Goal: Answer question/provide support: Share knowledge or assist other users

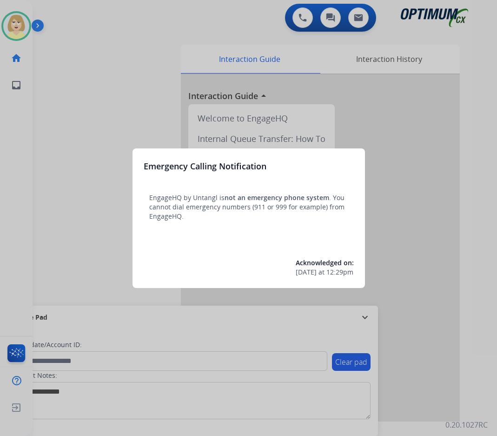
click at [86, 110] on div at bounding box center [248, 218] width 497 height 436
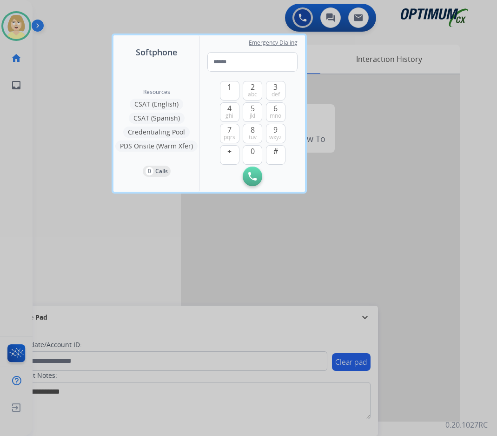
click at [84, 110] on div at bounding box center [248, 218] width 497 height 436
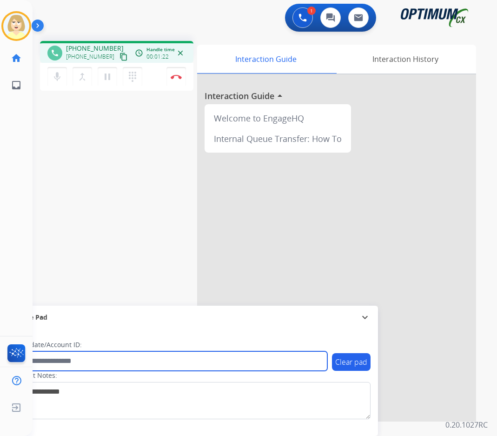
click at [57, 359] on input "text" at bounding box center [169, 361] width 315 height 20
paste input "*******"
type input "*******"
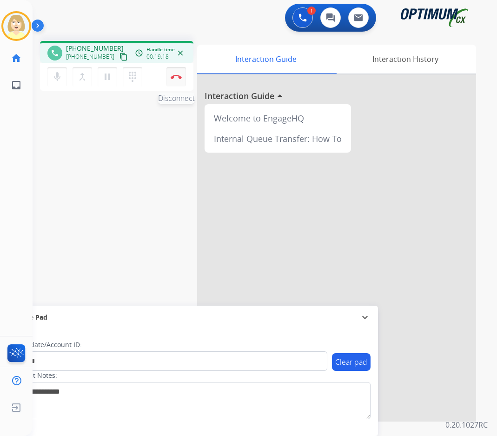
click at [175, 75] on img at bounding box center [176, 76] width 11 height 5
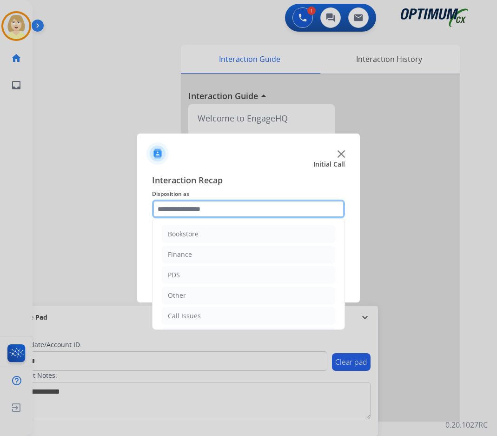
click at [172, 212] on input "text" at bounding box center [248, 209] width 193 height 19
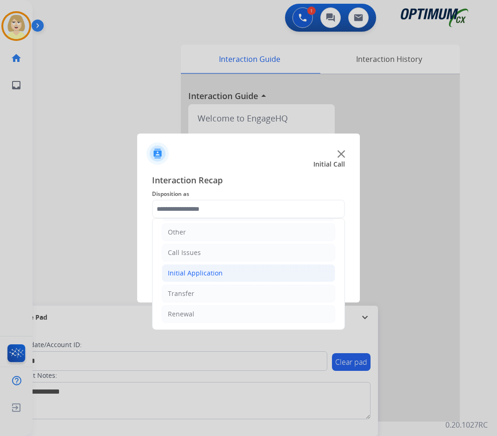
click at [199, 277] on div "Initial Application" at bounding box center [195, 272] width 55 height 9
click at [220, 294] on div "Credential Resend (Initial application)" at bounding box center [246, 293] width 118 height 9
type input "**********"
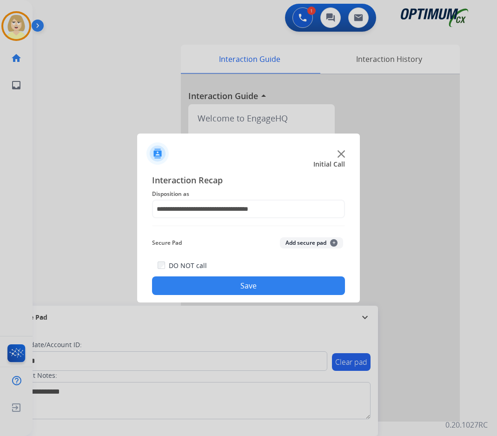
click at [290, 239] on button "Add secure pad +" at bounding box center [311, 242] width 63 height 11
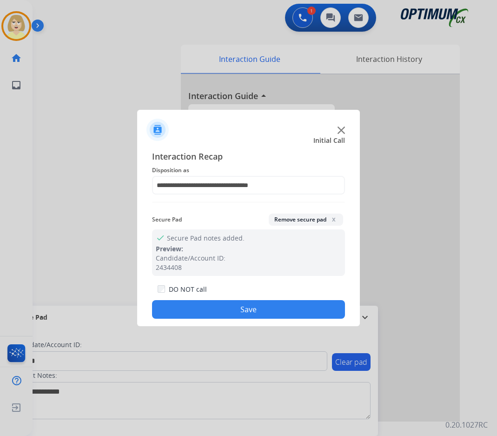
click at [200, 312] on button "Save" at bounding box center [248, 309] width 193 height 19
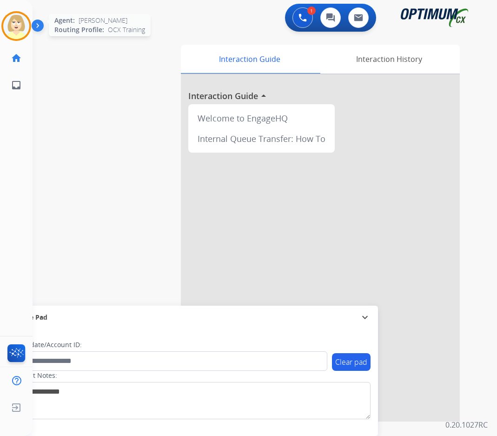
click at [17, 23] on img at bounding box center [16, 26] width 26 height 26
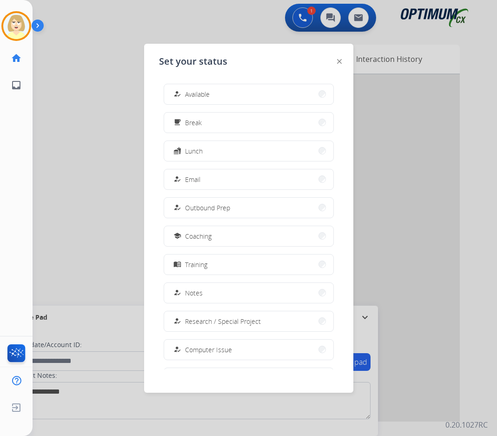
click at [196, 89] on div "how_to_reg Available" at bounding box center [191, 93] width 38 height 11
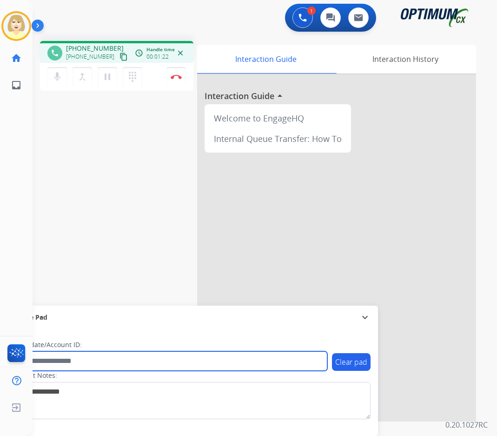
click at [53, 356] on input "text" at bounding box center [169, 361] width 315 height 20
paste input "*******"
type input "*******"
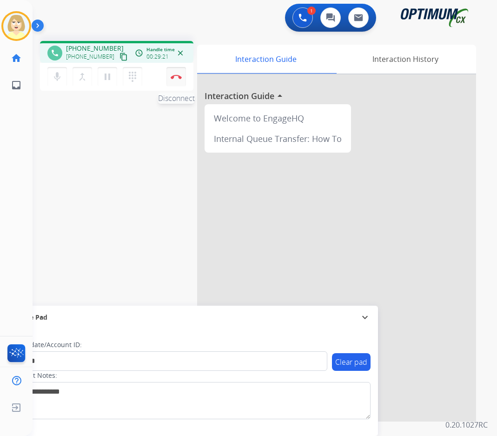
click at [176, 76] on img at bounding box center [176, 76] width 11 height 5
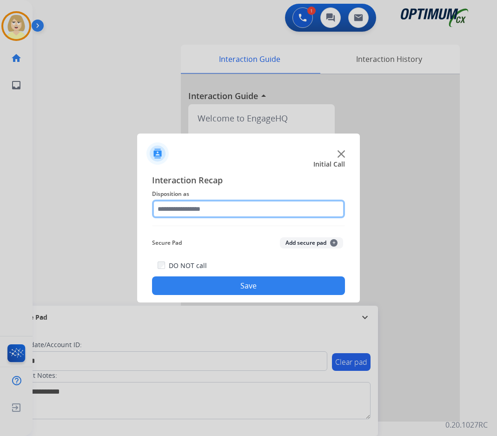
click at [178, 211] on input "text" at bounding box center [248, 209] width 193 height 19
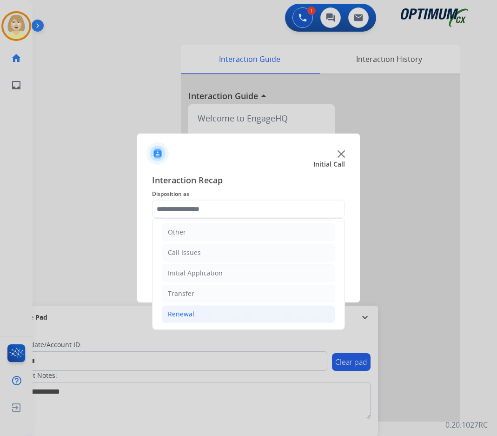
click at [185, 312] on div "Renewal" at bounding box center [181, 313] width 27 height 9
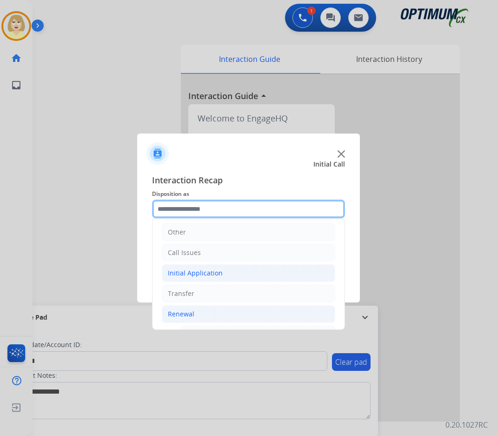
scroll to position [203, 0]
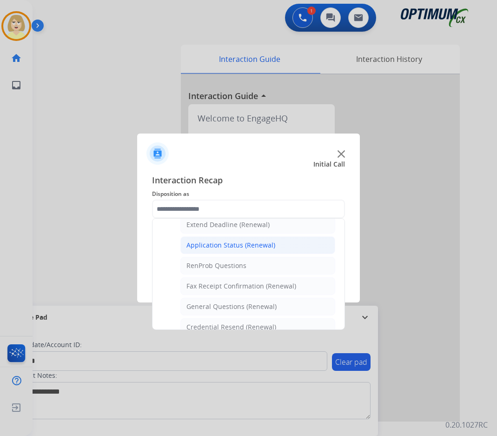
click at [229, 247] on div "Application Status (Renewal)" at bounding box center [231, 244] width 89 height 9
type input "**********"
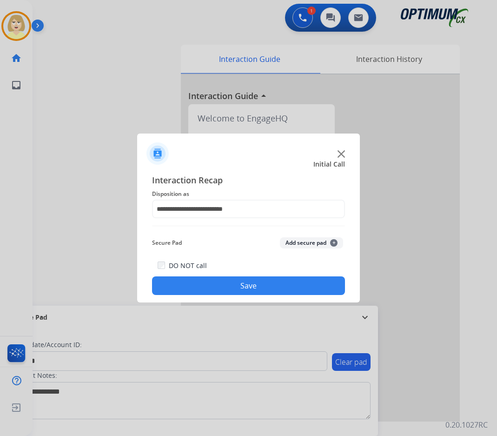
click at [302, 247] on button "Add secure pad +" at bounding box center [311, 242] width 63 height 11
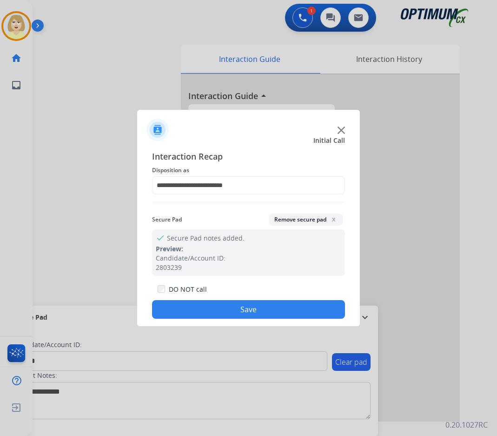
drag, startPoint x: 228, startPoint y: 315, endPoint x: 222, endPoint y: 314, distance: 5.9
click at [227, 315] on button "Save" at bounding box center [248, 309] width 193 height 19
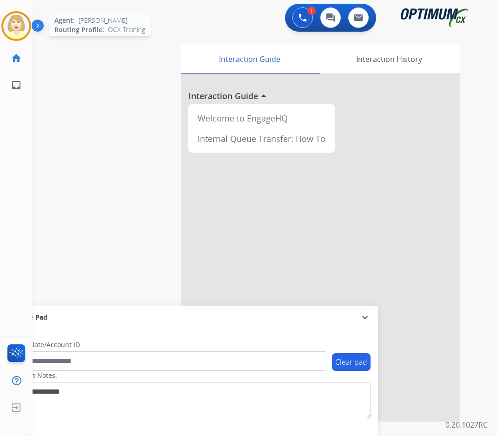
click at [23, 32] on img at bounding box center [16, 26] width 26 height 26
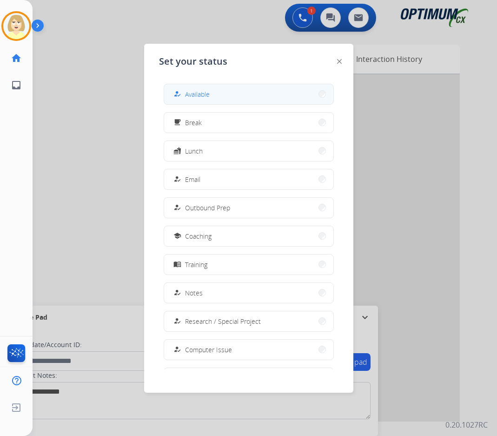
click at [192, 92] on span "Available" at bounding box center [197, 94] width 25 height 10
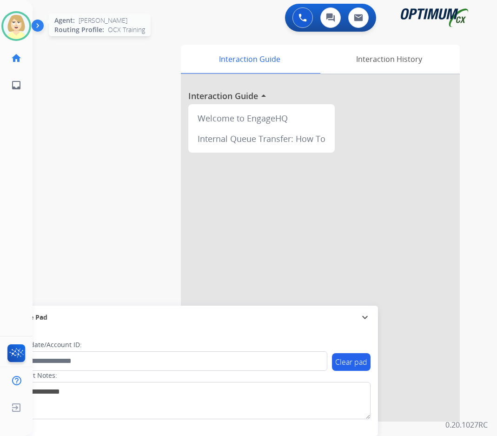
click at [23, 20] on img at bounding box center [16, 26] width 26 height 26
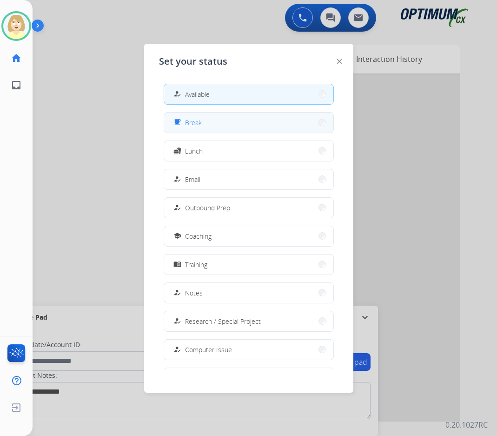
click at [203, 123] on button "free_breakfast Break" at bounding box center [248, 123] width 169 height 20
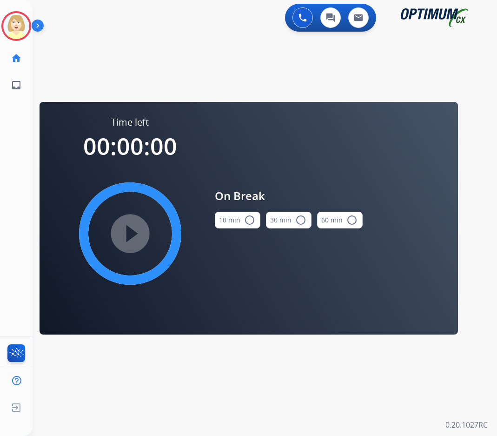
drag, startPoint x: 248, startPoint y: 222, endPoint x: 178, endPoint y: 228, distance: 70.5
click at [246, 222] on mat-icon "radio_button_unchecked" at bounding box center [249, 219] width 11 height 11
click at [136, 229] on mat-icon "play_circle_filled" at bounding box center [130, 233] width 11 height 11
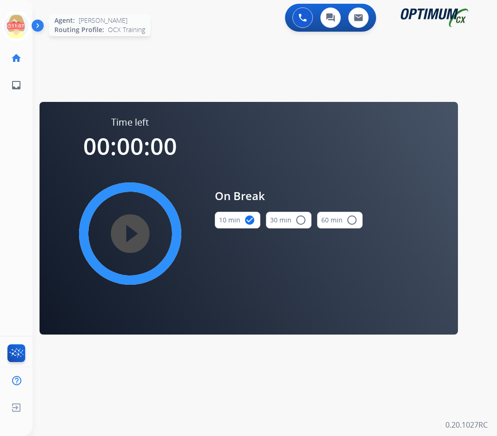
click at [14, 21] on icon at bounding box center [16, 26] width 30 height 30
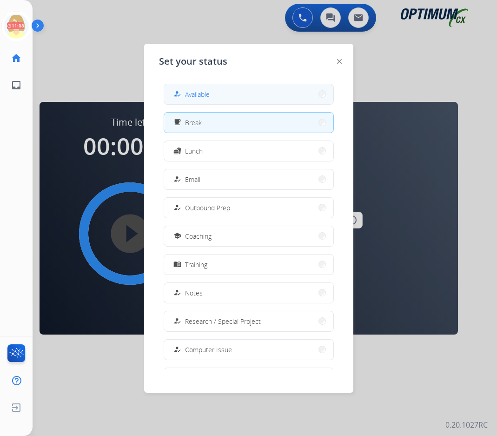
click at [210, 93] on span "Available" at bounding box center [197, 94] width 25 height 10
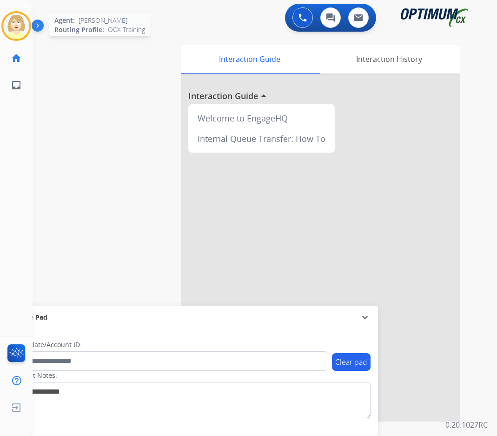
click at [20, 27] on img at bounding box center [16, 26] width 26 height 26
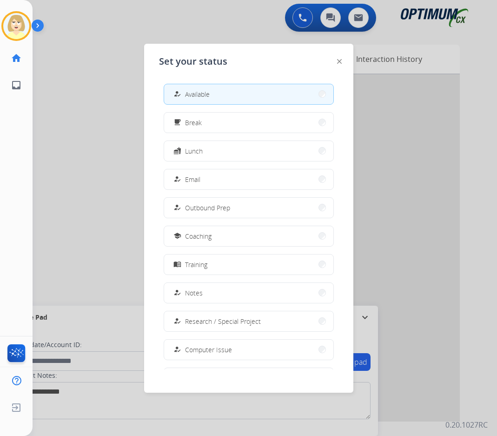
click at [210, 89] on div "how_to_reg Available" at bounding box center [191, 93] width 38 height 11
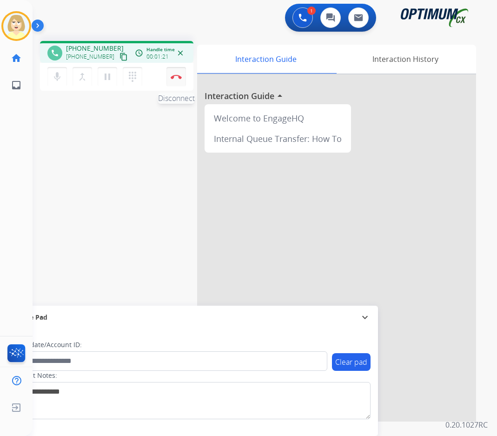
click at [175, 73] on button "Disconnect" at bounding box center [177, 77] width 20 height 20
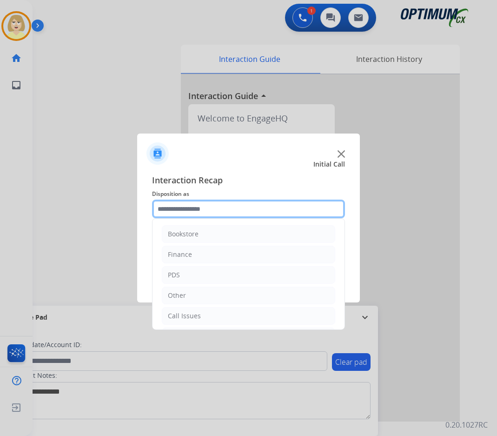
click at [162, 207] on input "text" at bounding box center [248, 209] width 193 height 19
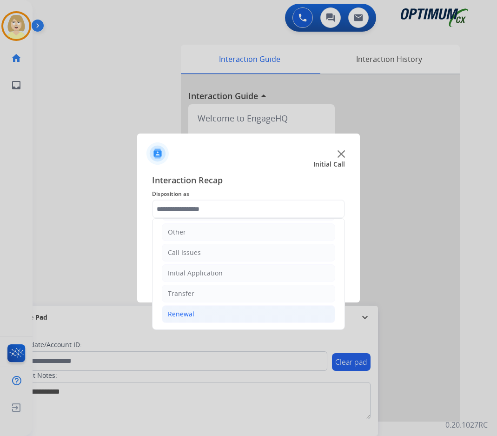
click at [180, 315] on div "Renewal" at bounding box center [181, 313] width 27 height 9
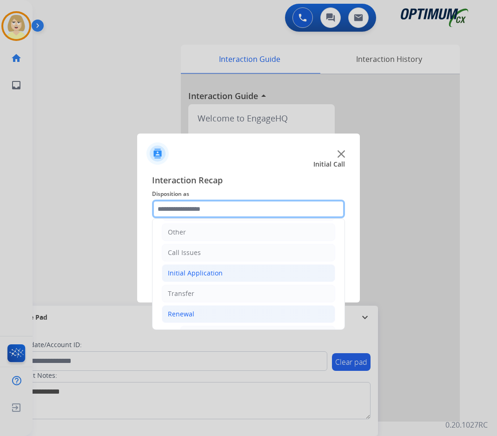
scroll to position [203, 0]
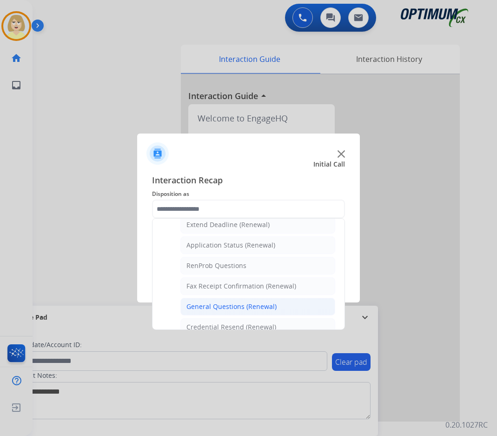
click at [231, 308] on div "General Questions (Renewal)" at bounding box center [232, 306] width 90 height 9
type input "**********"
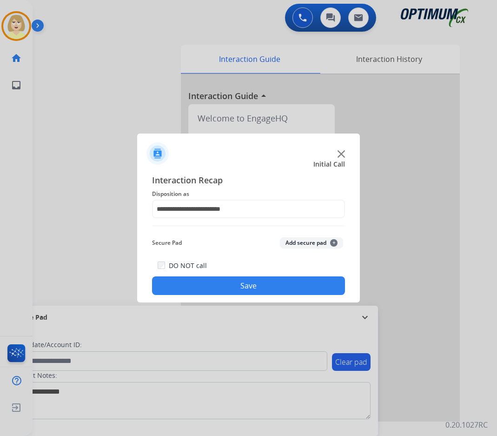
click at [299, 243] on button "Add secure pad +" at bounding box center [311, 242] width 63 height 11
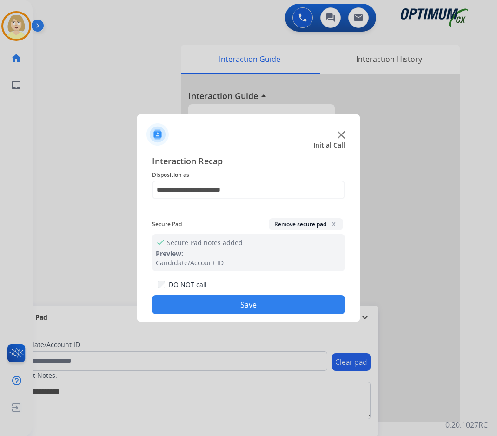
drag, startPoint x: 228, startPoint y: 301, endPoint x: 219, endPoint y: 294, distance: 11.6
click at [226, 300] on button "Save" at bounding box center [248, 304] width 193 height 19
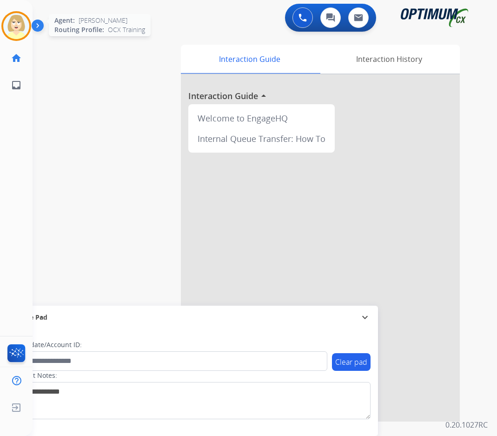
click at [20, 26] on img at bounding box center [16, 26] width 26 height 26
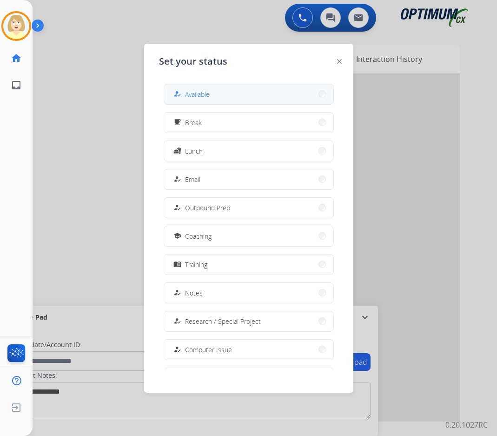
click at [191, 94] on span "Available" at bounding box center [197, 94] width 25 height 10
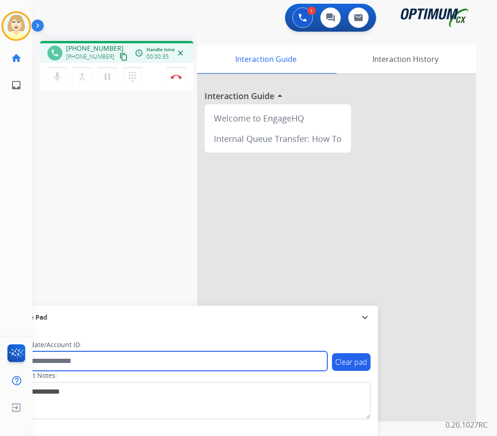
click at [60, 359] on input "text" at bounding box center [169, 361] width 315 height 20
paste input "*******"
type input "*******"
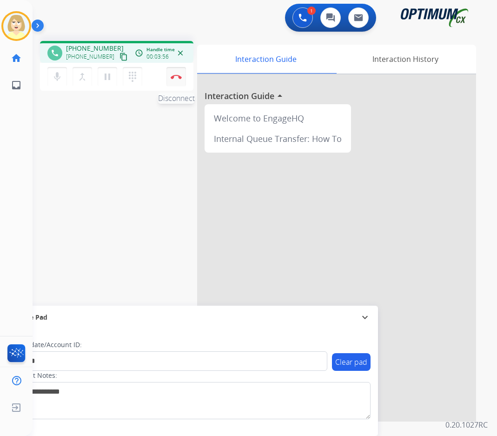
click at [174, 75] on img at bounding box center [176, 76] width 11 height 5
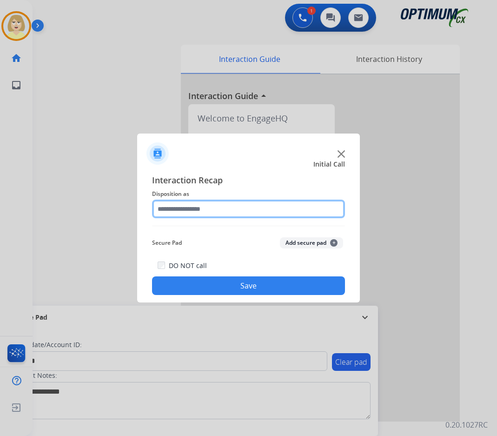
click at [189, 209] on input "text" at bounding box center [248, 209] width 193 height 19
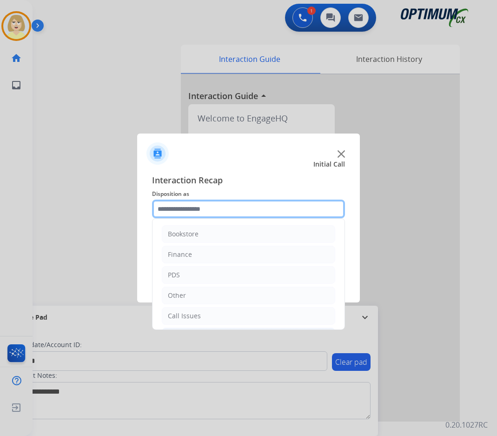
scroll to position [63, 0]
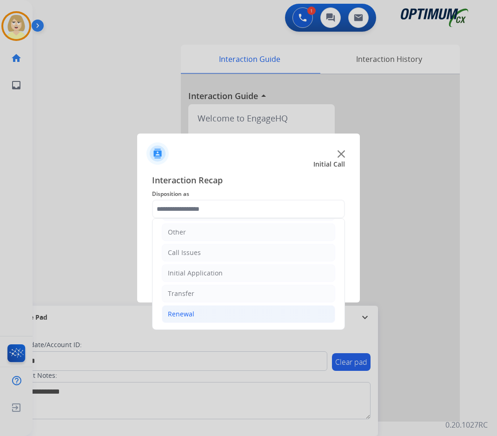
click at [186, 316] on div "Renewal" at bounding box center [181, 313] width 27 height 9
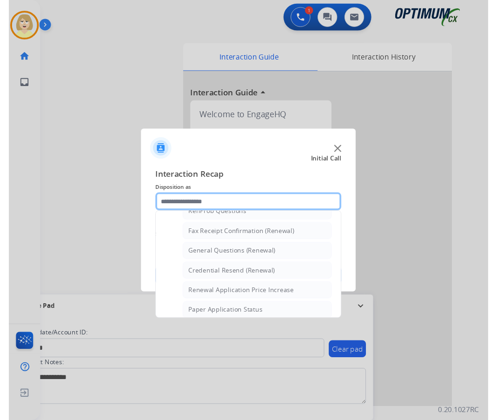
scroll to position [296, 0]
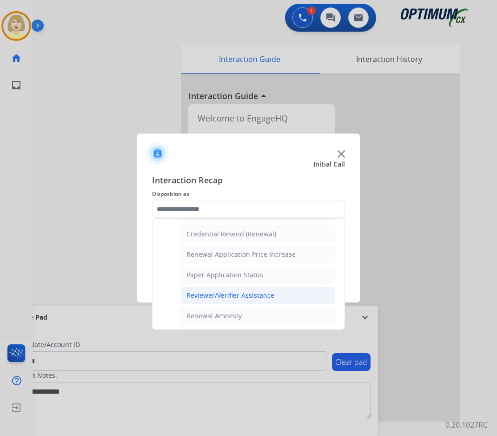
click at [228, 295] on div "Reviewer/Verifier Assistance" at bounding box center [231, 295] width 88 height 9
type input "**********"
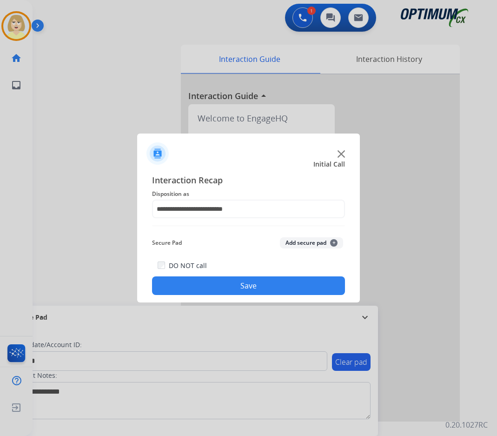
click at [299, 240] on button "Add secure pad +" at bounding box center [311, 242] width 63 height 11
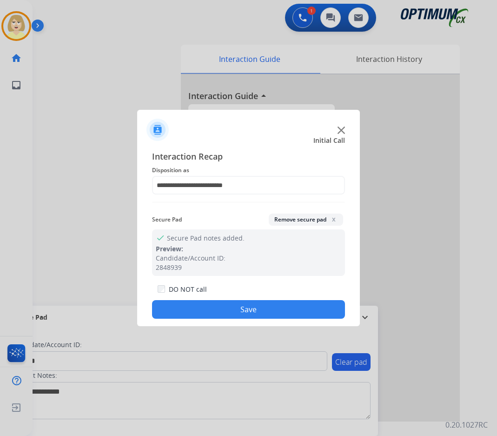
drag, startPoint x: 234, startPoint y: 307, endPoint x: 183, endPoint y: 264, distance: 67.0
click at [233, 307] on button "Save" at bounding box center [248, 309] width 193 height 19
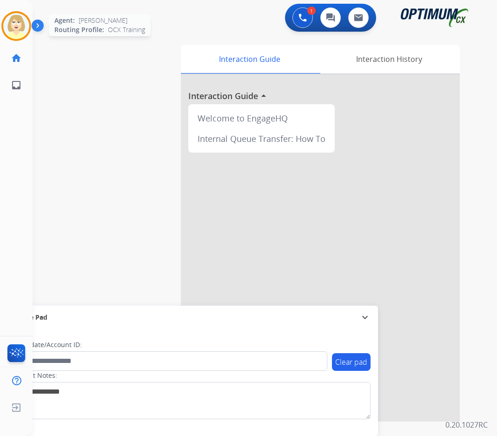
click at [15, 24] on img at bounding box center [16, 26] width 26 height 26
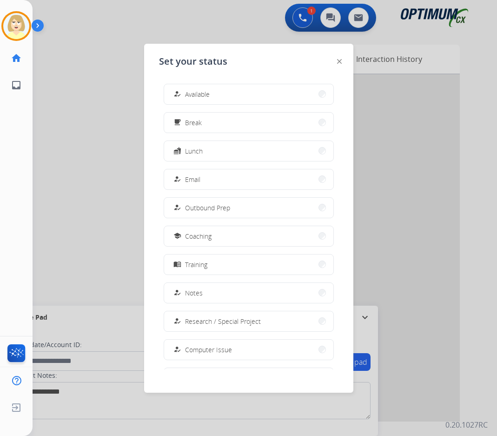
click at [198, 92] on span "Available" at bounding box center [197, 94] width 25 height 10
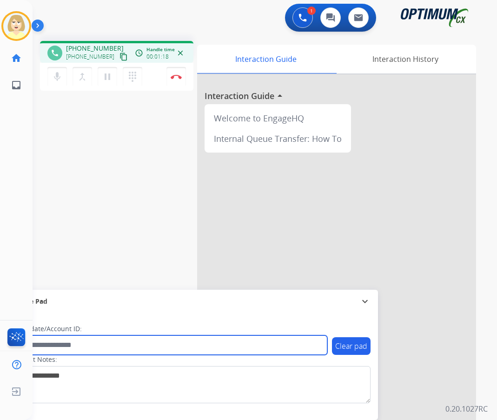
click at [47, 344] on input "text" at bounding box center [169, 345] width 315 height 20
paste input "*******"
type input "*******"
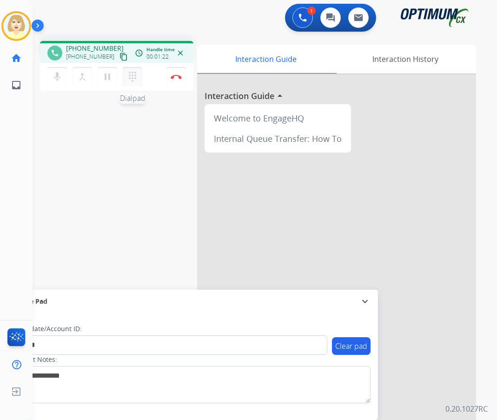
click at [132, 76] on mat-icon "dialpad" at bounding box center [132, 76] width 11 height 11
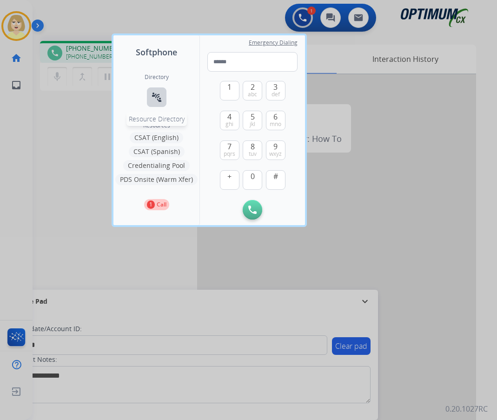
click at [155, 99] on mat-icon "connect_without_contact" at bounding box center [156, 97] width 11 height 11
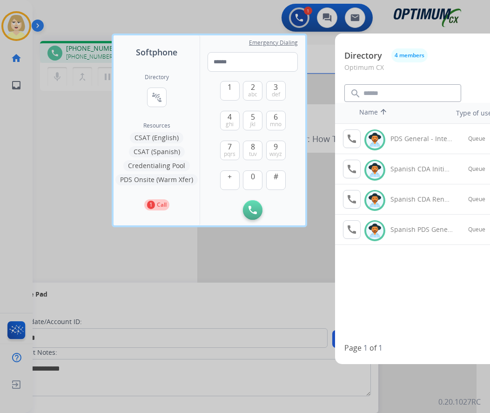
click at [86, 144] on div at bounding box center [245, 206] width 490 height 413
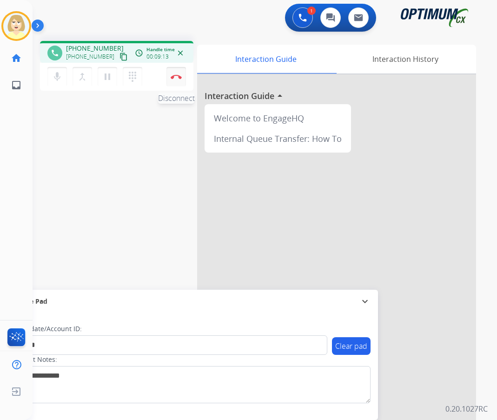
click at [174, 74] on img at bounding box center [176, 76] width 11 height 5
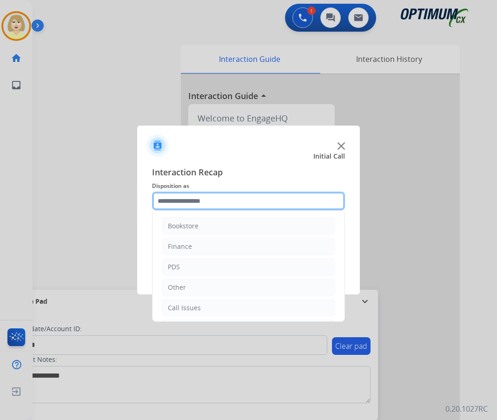
click at [192, 203] on input "text" at bounding box center [248, 201] width 193 height 19
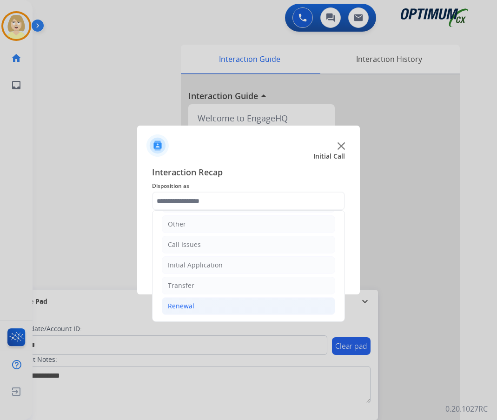
click at [181, 307] on div "Renewal" at bounding box center [181, 305] width 27 height 9
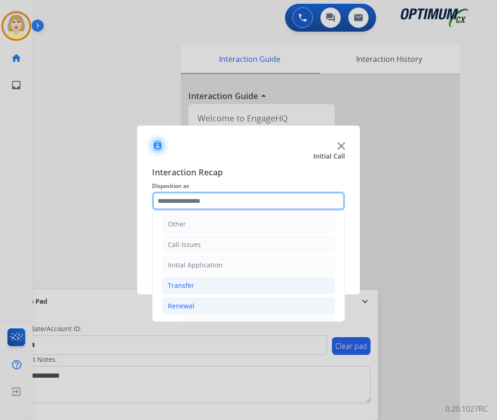
scroll to position [203, 0]
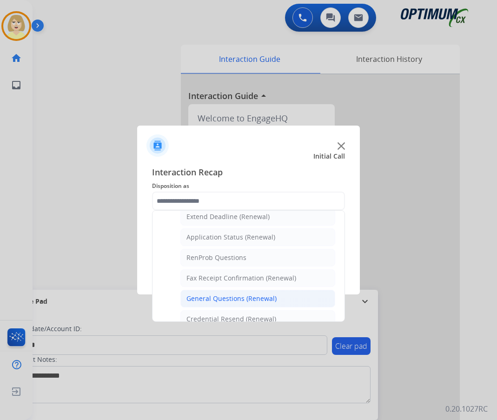
click at [237, 298] on div "General Questions (Renewal)" at bounding box center [232, 298] width 90 height 9
type input "**********"
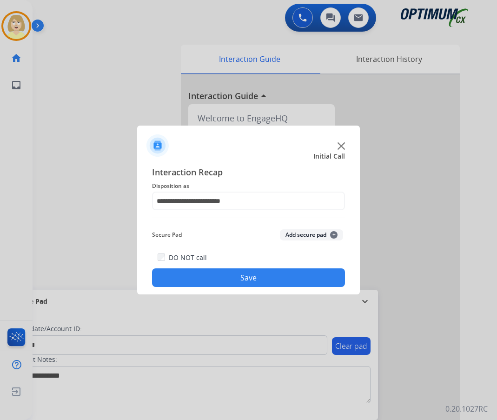
click at [291, 233] on button "Add secure pad +" at bounding box center [311, 234] width 63 height 11
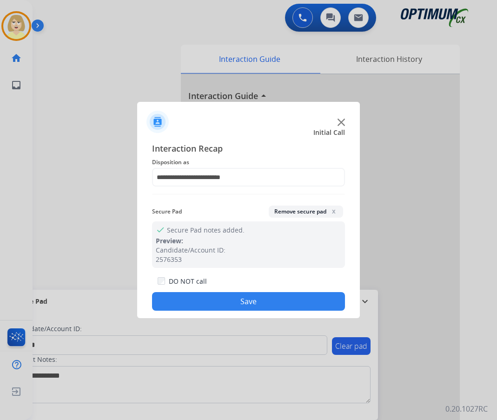
click at [196, 300] on button "Save" at bounding box center [248, 301] width 193 height 19
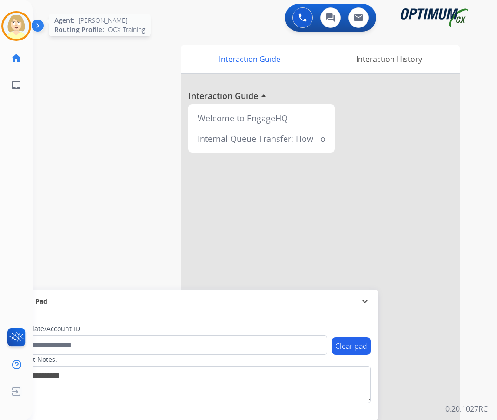
click at [15, 23] on img at bounding box center [16, 26] width 26 height 26
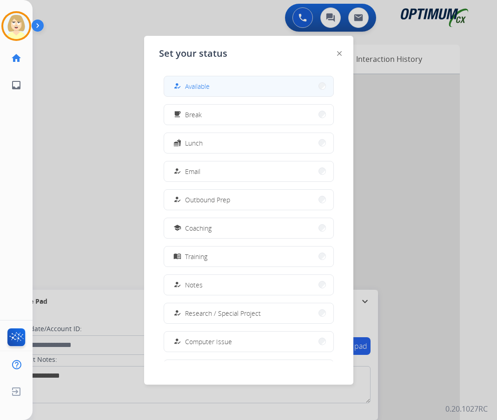
click at [200, 88] on span "Available" at bounding box center [197, 86] width 25 height 10
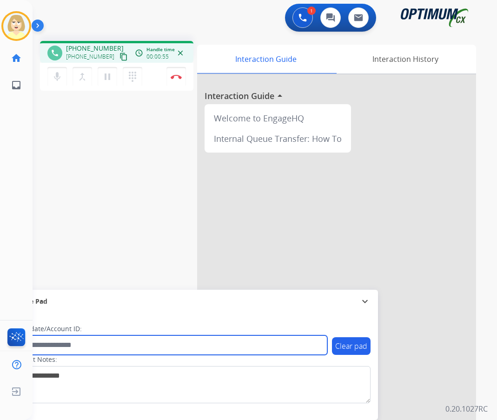
click at [70, 342] on input "text" at bounding box center [169, 345] width 315 height 20
paste input "*******"
type input "*******"
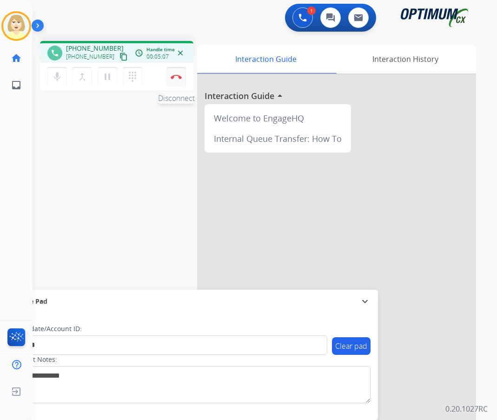
click at [178, 71] on button "Disconnect" at bounding box center [177, 77] width 20 height 20
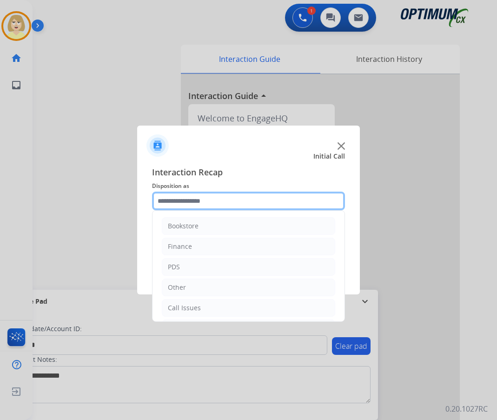
click at [180, 203] on input "text" at bounding box center [248, 201] width 193 height 19
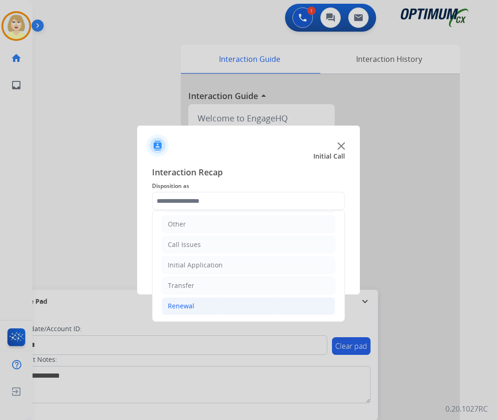
click at [186, 303] on div "Renewal" at bounding box center [181, 305] width 27 height 9
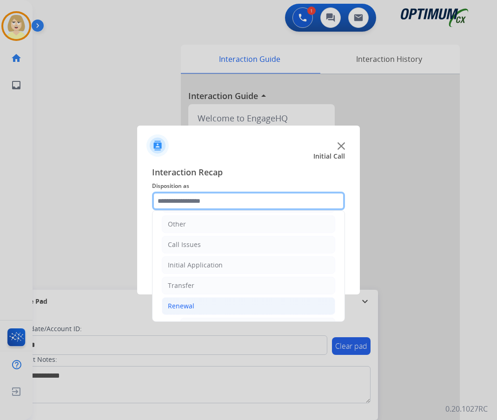
scroll to position [203, 0]
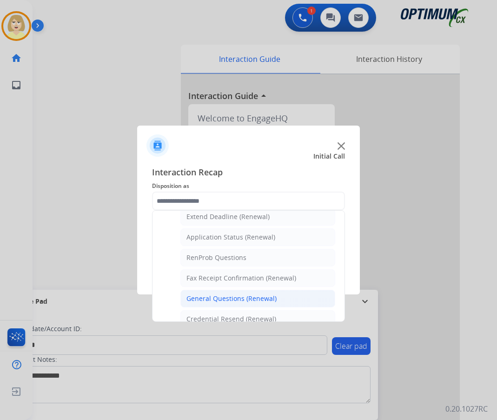
click at [216, 296] on div "General Questions (Renewal)" at bounding box center [232, 298] width 90 height 9
type input "**********"
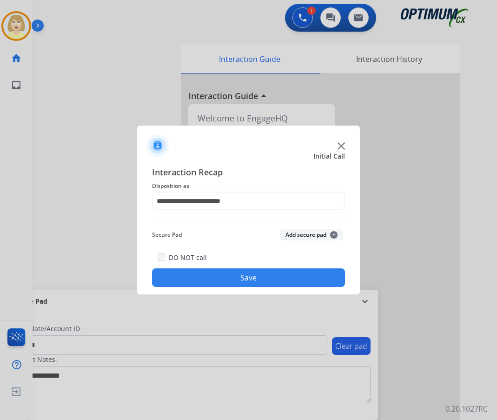
click at [295, 234] on button "Add secure pad +" at bounding box center [311, 234] width 63 height 11
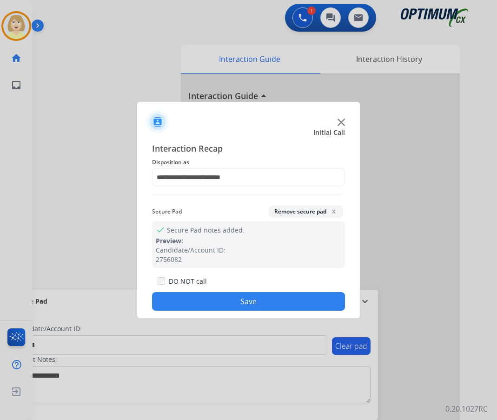
click at [176, 305] on button "Save" at bounding box center [248, 301] width 193 height 19
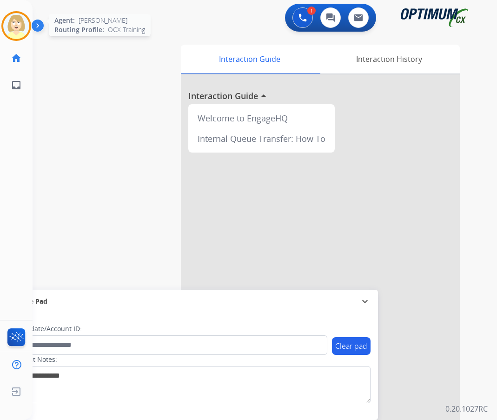
click at [11, 23] on img at bounding box center [16, 26] width 26 height 26
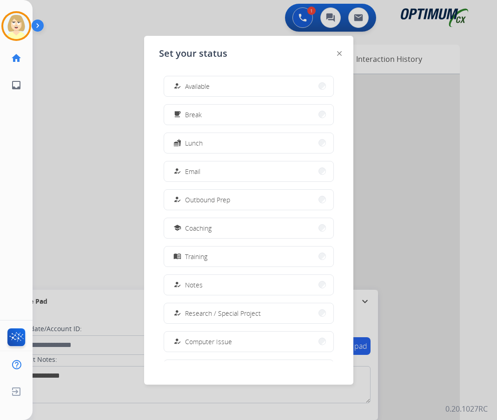
drag, startPoint x: 204, startPoint y: 87, endPoint x: 165, endPoint y: 93, distance: 38.9
click at [204, 87] on span "Available" at bounding box center [197, 86] width 25 height 10
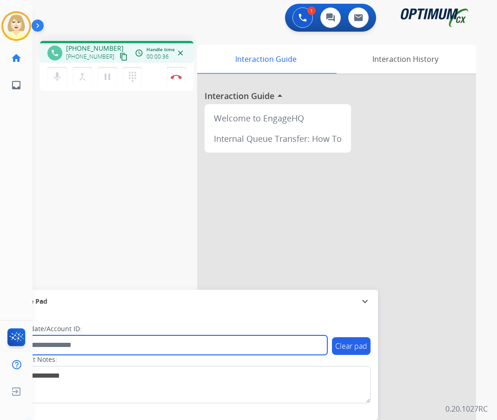
click at [50, 344] on input "text" at bounding box center [169, 345] width 315 height 20
paste input "*******"
type input "*******"
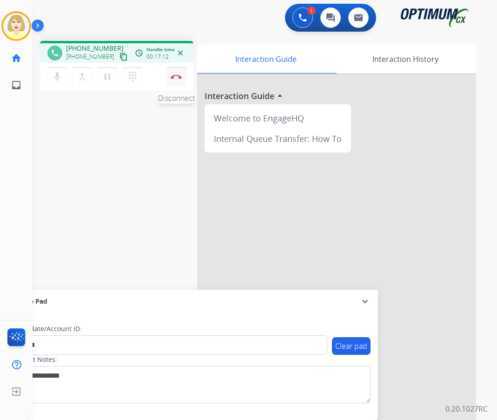
click at [174, 73] on button "Disconnect" at bounding box center [177, 77] width 20 height 20
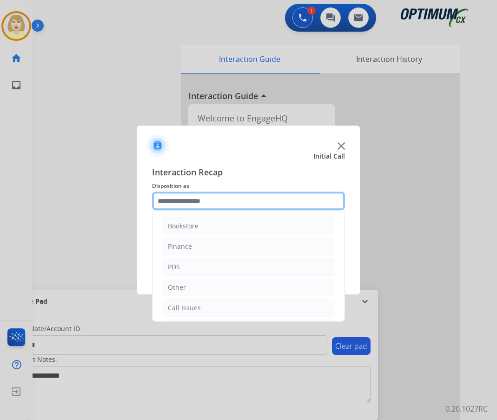
click at [201, 200] on input "text" at bounding box center [248, 201] width 193 height 19
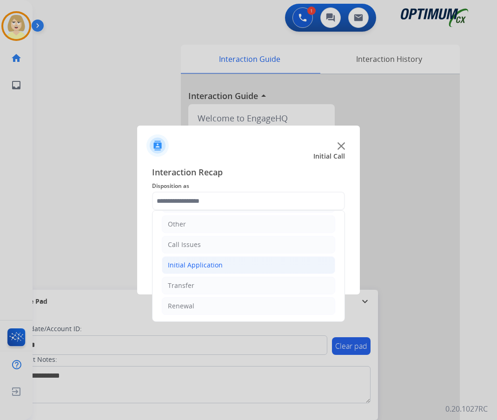
click at [204, 264] on div "Initial Application" at bounding box center [195, 264] width 55 height 9
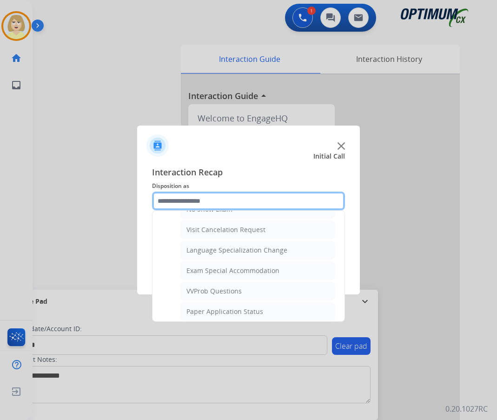
scroll to position [482, 0]
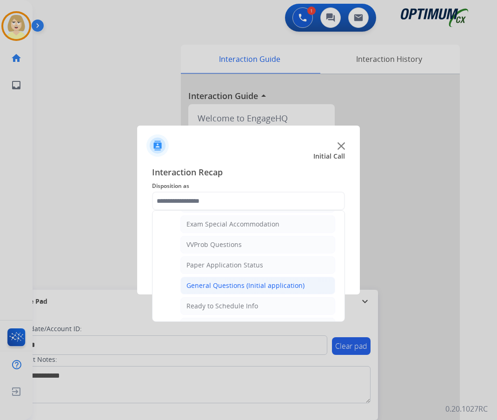
click at [222, 287] on div "General Questions (Initial application)" at bounding box center [246, 285] width 118 height 9
type input "**********"
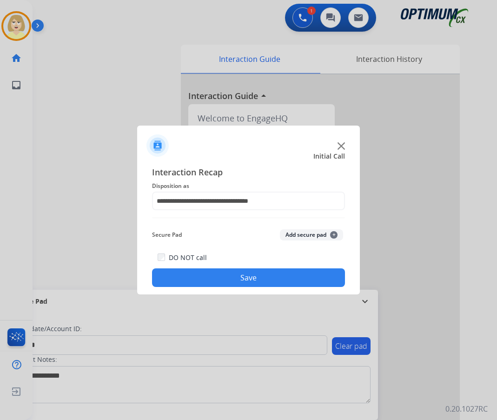
click at [302, 235] on button "Add secure pad +" at bounding box center [311, 234] width 63 height 11
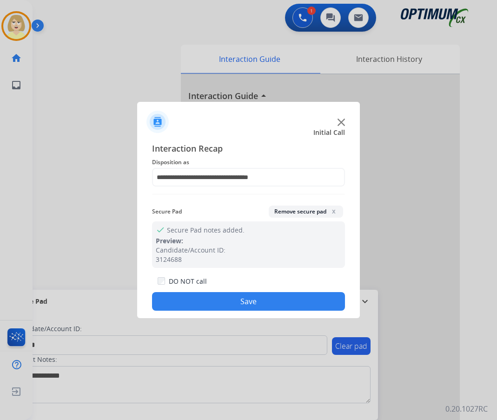
click at [171, 303] on button "Save" at bounding box center [248, 301] width 193 height 19
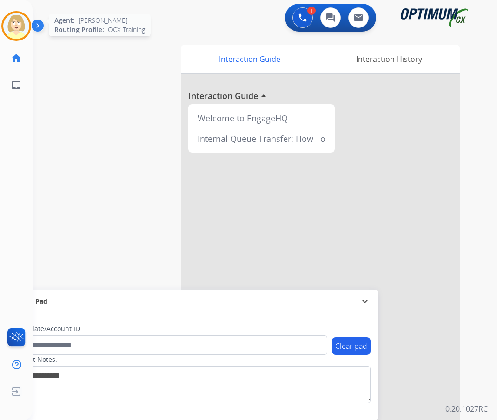
click at [17, 27] on img at bounding box center [16, 26] width 26 height 26
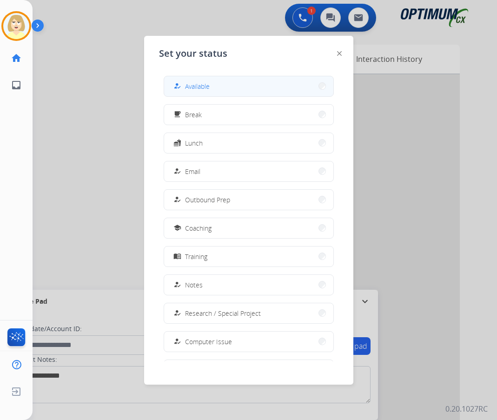
click at [199, 86] on span "Available" at bounding box center [197, 86] width 25 height 10
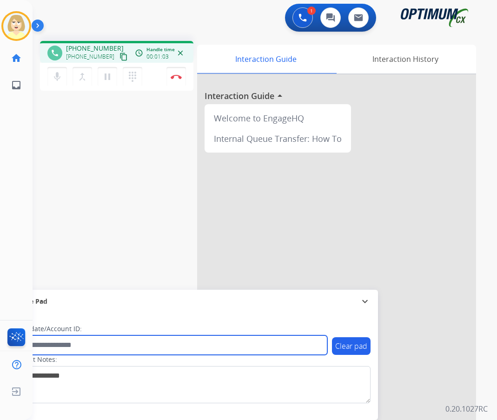
click at [58, 347] on input "text" at bounding box center [169, 345] width 315 height 20
paste input "*******"
type input "*******"
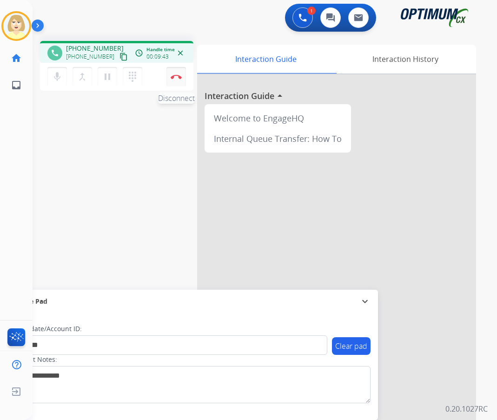
click at [172, 77] on img at bounding box center [176, 76] width 11 height 5
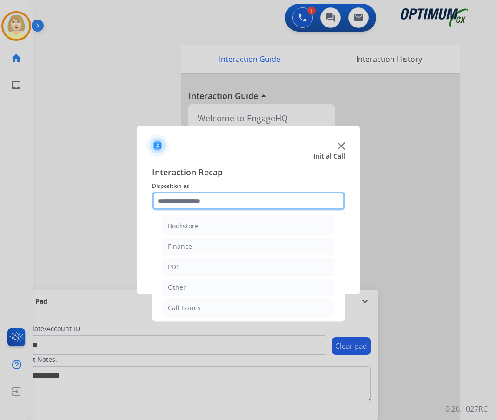
click at [187, 205] on input "text" at bounding box center [248, 201] width 193 height 19
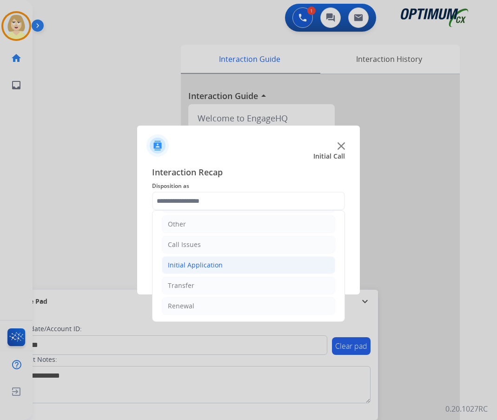
click at [208, 267] on div "Initial Application" at bounding box center [195, 264] width 55 height 9
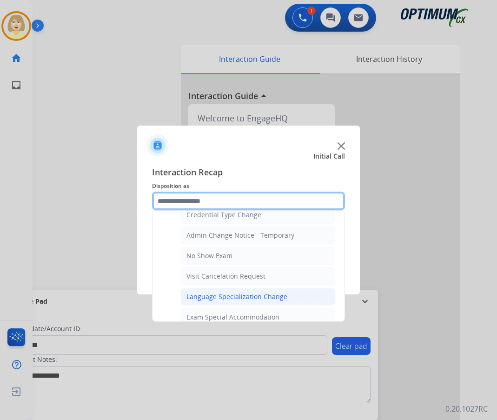
scroll to position [296, 0]
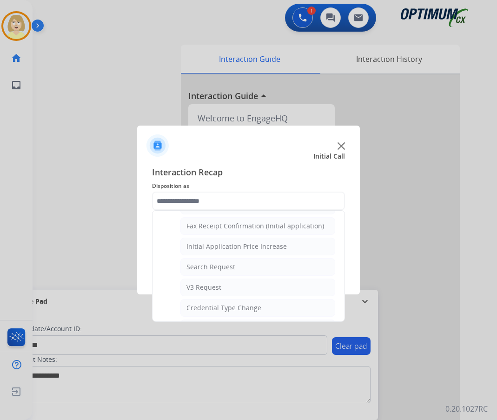
click at [220, 264] on div "Search Request" at bounding box center [211, 266] width 49 height 9
type input "**********"
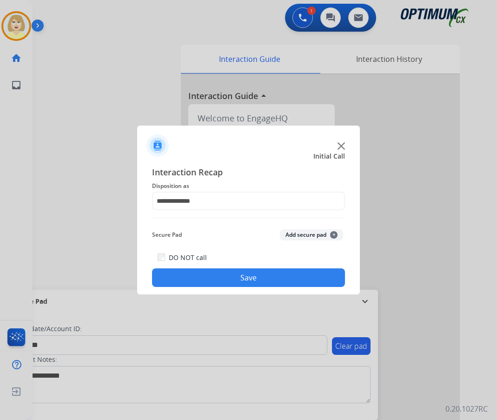
click at [304, 233] on button "Add secure pad +" at bounding box center [311, 234] width 63 height 11
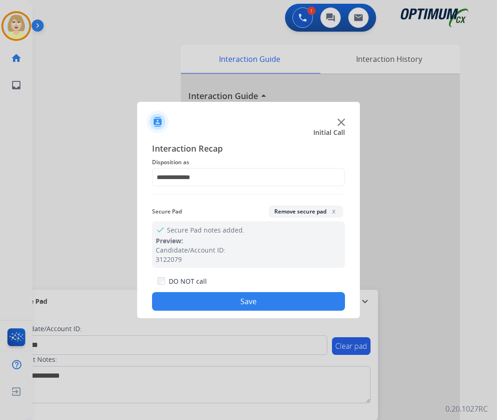
click at [192, 298] on button "Save" at bounding box center [248, 301] width 193 height 19
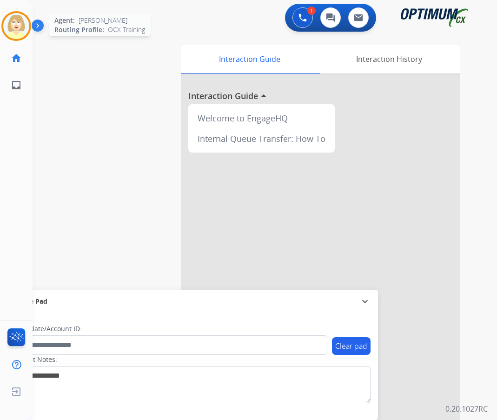
click at [15, 20] on img at bounding box center [16, 26] width 26 height 26
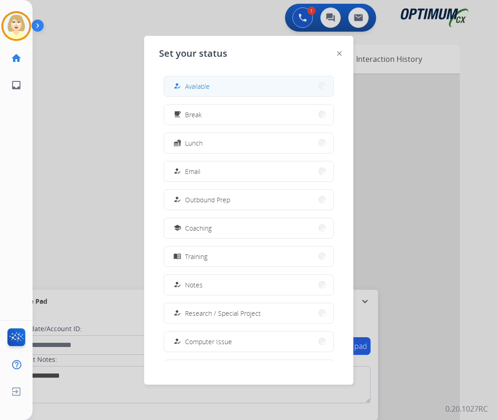
click at [200, 87] on span "Available" at bounding box center [197, 86] width 25 height 10
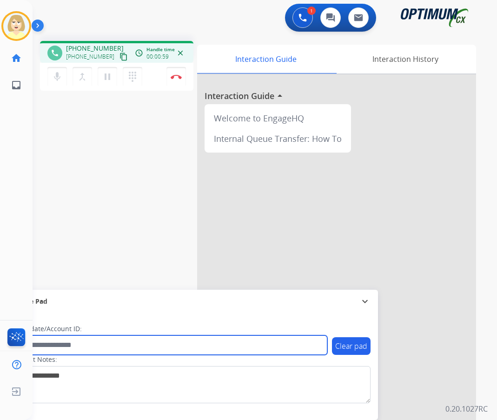
click at [49, 343] on input "text" at bounding box center [169, 345] width 315 height 20
paste input "*******"
type input "*******"
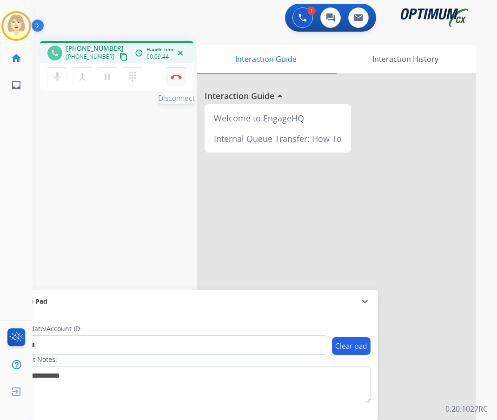
click at [174, 75] on img at bounding box center [176, 76] width 11 height 5
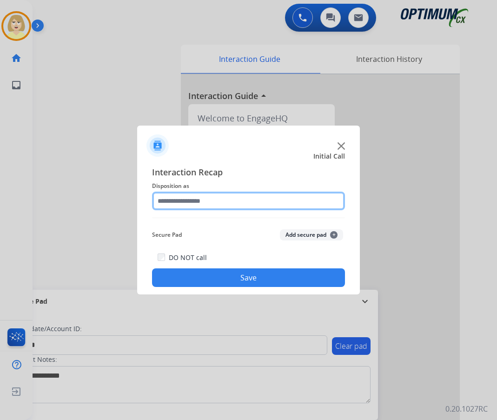
click at [200, 203] on input "text" at bounding box center [248, 201] width 193 height 19
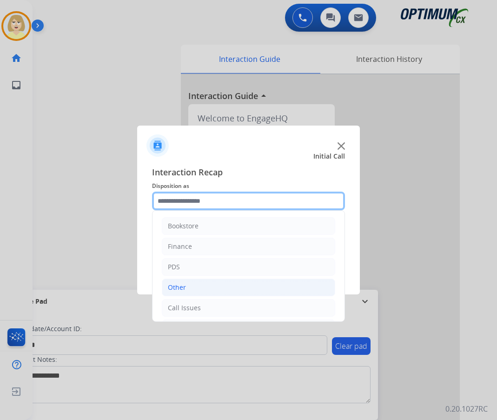
scroll to position [47, 0]
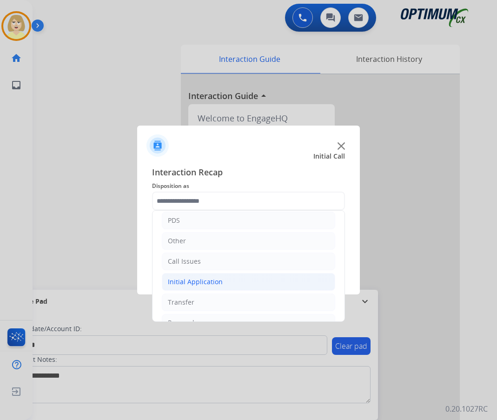
click at [202, 283] on div "Initial Application" at bounding box center [195, 281] width 55 height 9
click at [211, 300] on div "Credential Resend (Initial application)" at bounding box center [246, 302] width 118 height 9
type input "**********"
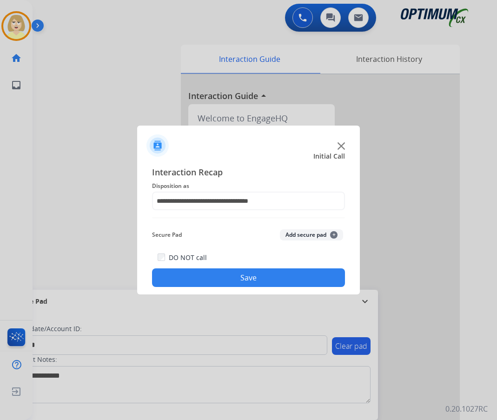
click at [299, 234] on button "Add secure pad +" at bounding box center [311, 234] width 63 height 11
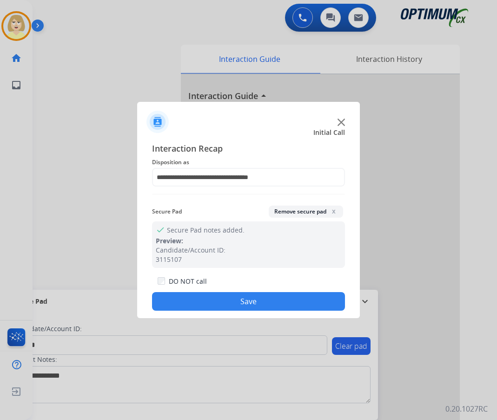
click at [200, 302] on button "Save" at bounding box center [248, 301] width 193 height 19
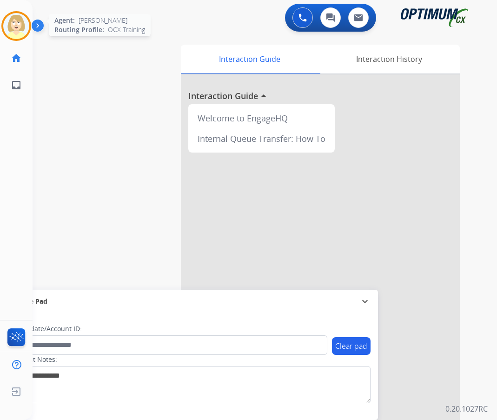
click at [11, 26] on img at bounding box center [16, 26] width 26 height 26
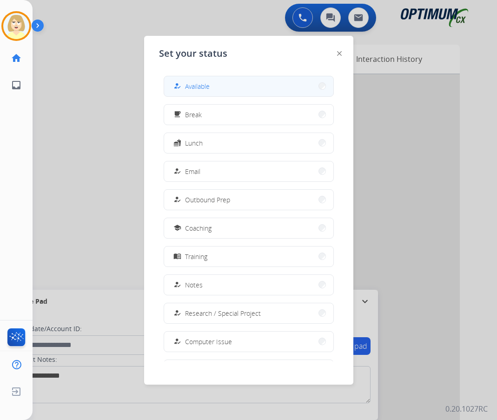
click at [188, 88] on span "Available" at bounding box center [197, 86] width 25 height 10
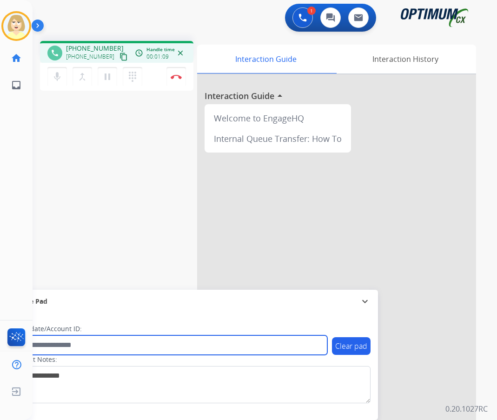
click at [56, 346] on input "text" at bounding box center [169, 345] width 315 height 20
paste input "*******"
type input "*******"
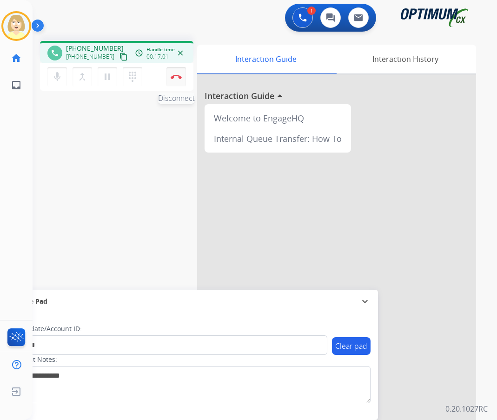
click at [178, 74] on img at bounding box center [176, 76] width 11 height 5
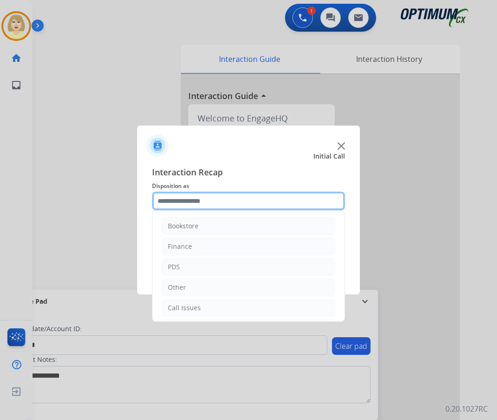
click at [173, 201] on input "text" at bounding box center [248, 201] width 193 height 19
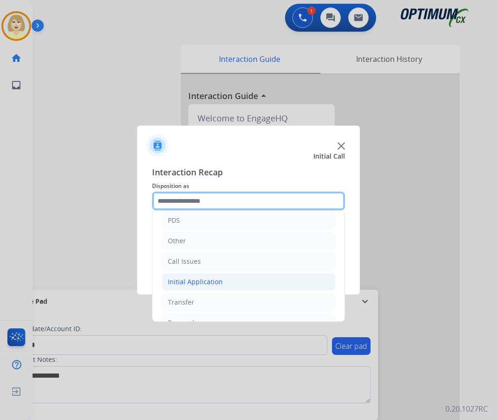
scroll to position [63, 0]
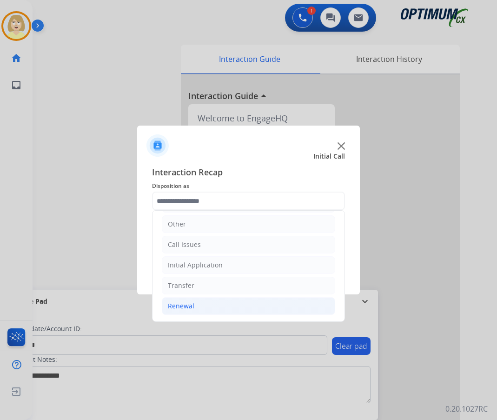
click at [184, 307] on div "Renewal" at bounding box center [181, 305] width 27 height 9
click at [182, 304] on div "Renewal" at bounding box center [181, 305] width 27 height 9
click at [198, 305] on li "Renewal" at bounding box center [249, 306] width 174 height 18
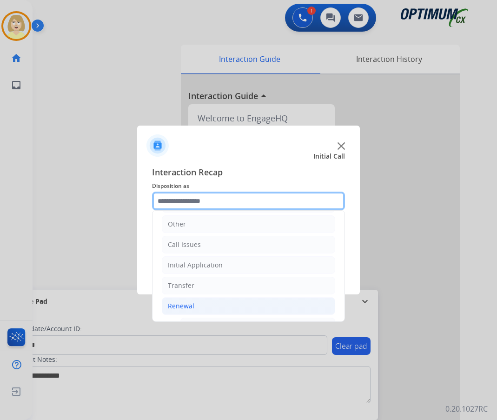
scroll to position [203, 0]
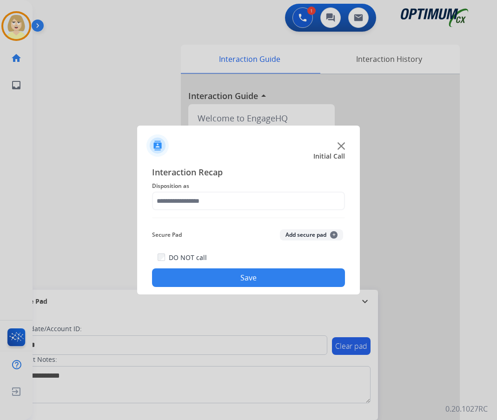
click at [288, 234] on button "Add secure pad +" at bounding box center [311, 234] width 63 height 11
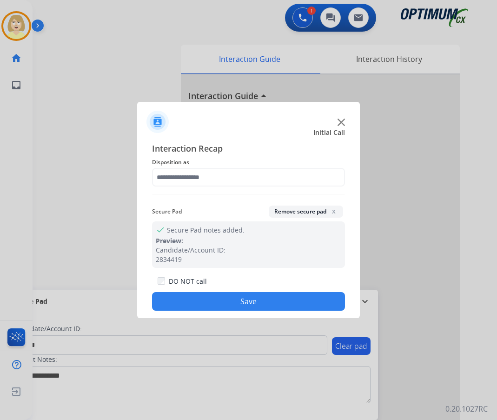
click at [184, 304] on button "Save" at bounding box center [248, 301] width 193 height 19
click at [16, 27] on div at bounding box center [248, 210] width 497 height 420
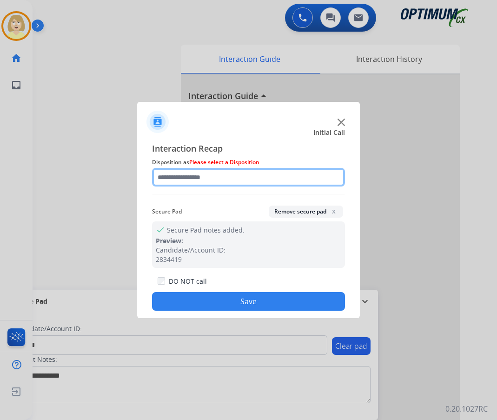
click at [202, 180] on input "text" at bounding box center [248, 177] width 193 height 19
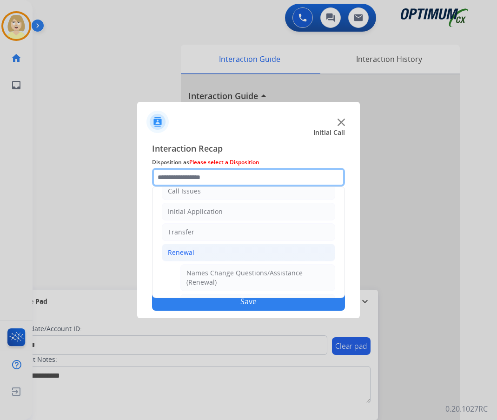
scroll to position [186, 0]
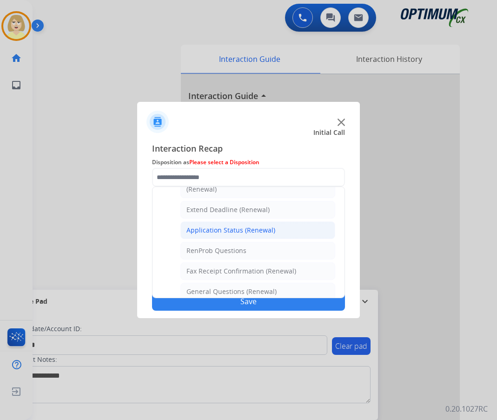
click at [236, 229] on div "Application Status (Renewal)" at bounding box center [231, 230] width 89 height 9
type input "**********"
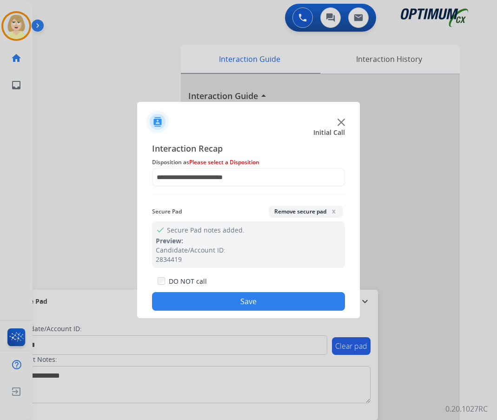
click at [233, 301] on button "Save" at bounding box center [248, 301] width 193 height 19
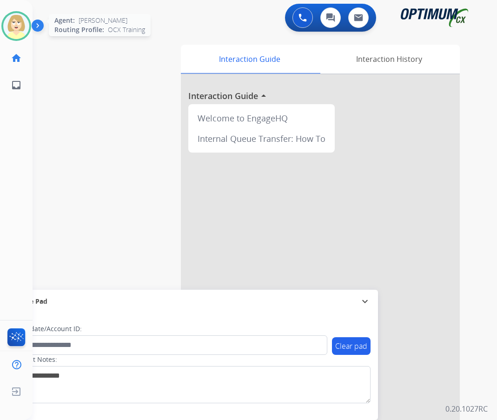
click at [12, 22] on img at bounding box center [16, 26] width 26 height 26
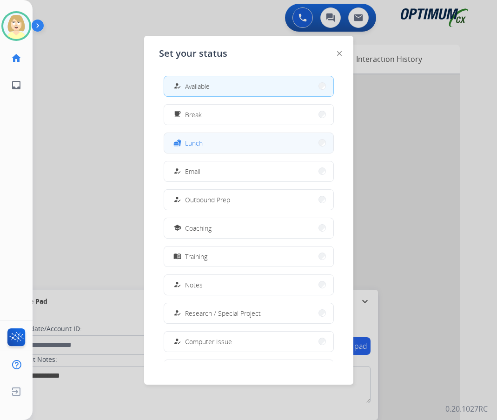
click at [189, 139] on span "Lunch" at bounding box center [194, 143] width 18 height 10
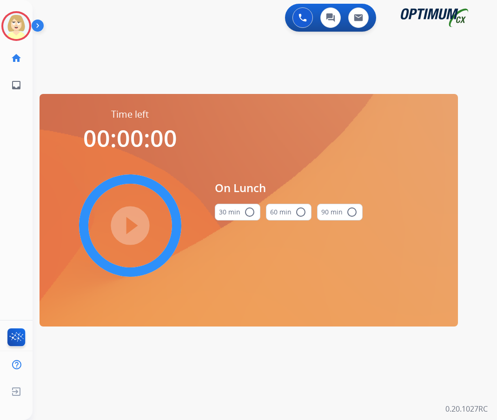
drag, startPoint x: 248, startPoint y: 209, endPoint x: 244, endPoint y: 208, distance: 4.7
click at [248, 209] on mat-icon "radio_button_unchecked" at bounding box center [249, 212] width 11 height 11
click at [136, 228] on mat-icon "play_circle_filled" at bounding box center [130, 225] width 11 height 11
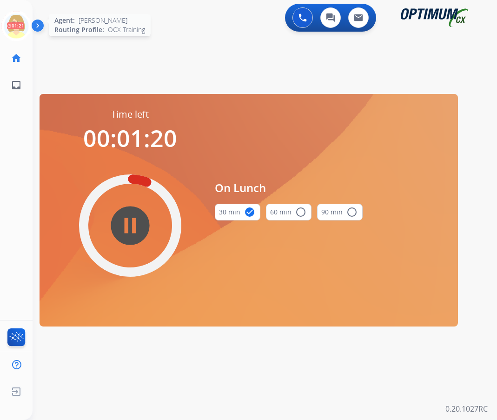
drag, startPoint x: 10, startPoint y: 20, endPoint x: 20, endPoint y: 21, distance: 10.3
click at [10, 20] on icon at bounding box center [16, 26] width 30 height 30
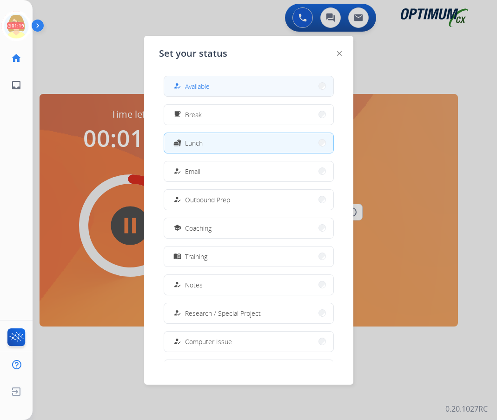
click at [197, 87] on span "Available" at bounding box center [197, 86] width 25 height 10
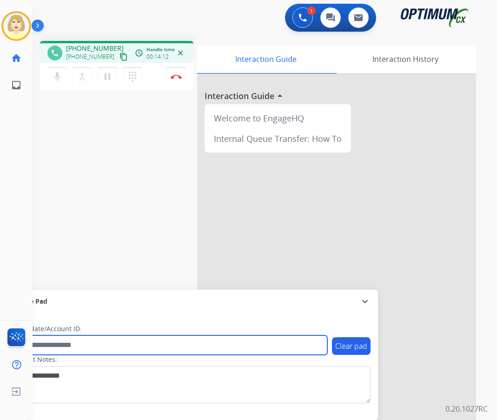
click at [68, 347] on input "text" at bounding box center [169, 345] width 315 height 20
paste input "*******"
type input "*******"
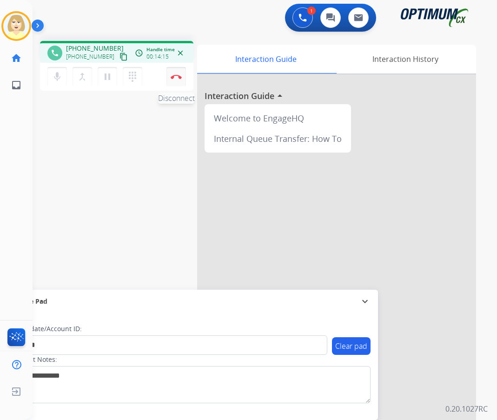
click at [177, 75] on img at bounding box center [176, 76] width 11 height 5
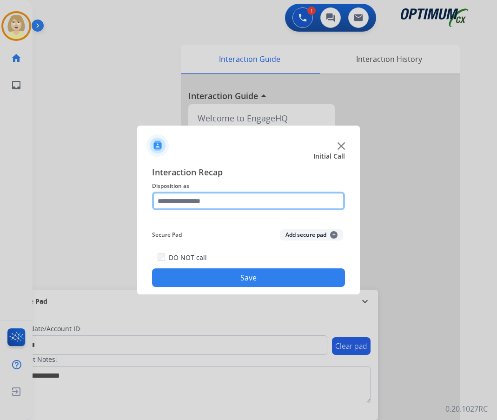
click at [182, 197] on input "text" at bounding box center [248, 201] width 193 height 19
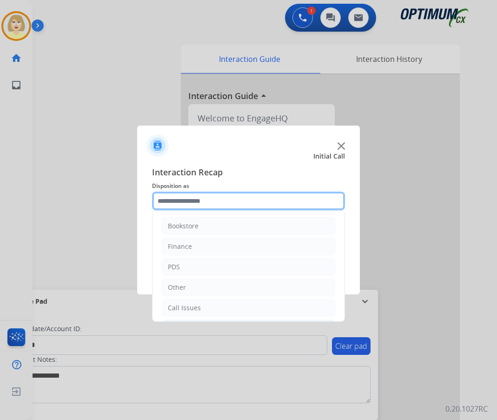
scroll to position [63, 0]
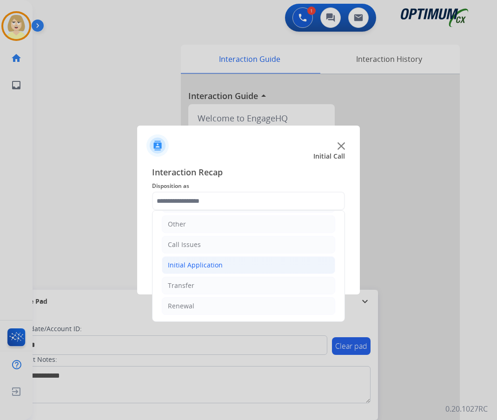
click at [190, 265] on div "Initial Application" at bounding box center [195, 264] width 55 height 9
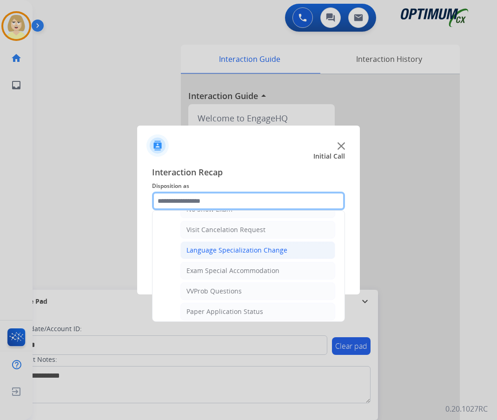
scroll to position [528, 0]
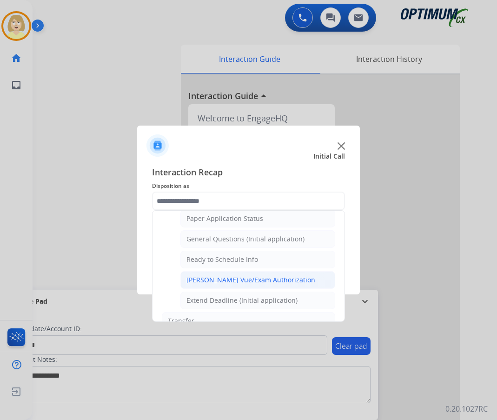
click at [230, 280] on div "[PERSON_NAME] Vue/Exam Authorization" at bounding box center [251, 279] width 129 height 9
type input "**********"
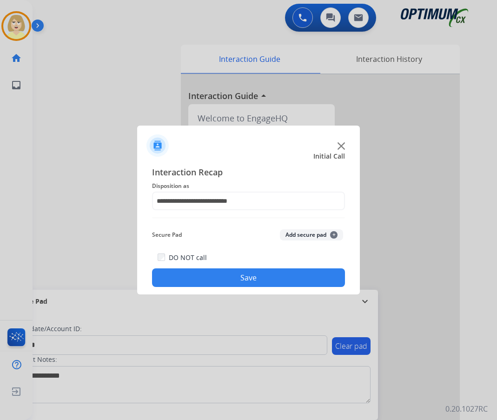
click at [294, 234] on button "Add secure pad +" at bounding box center [311, 234] width 63 height 11
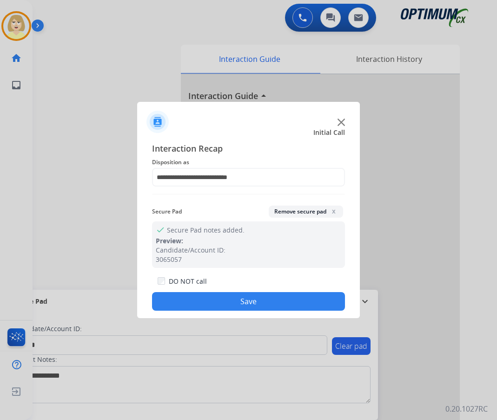
click at [204, 298] on button "Save" at bounding box center [248, 301] width 193 height 19
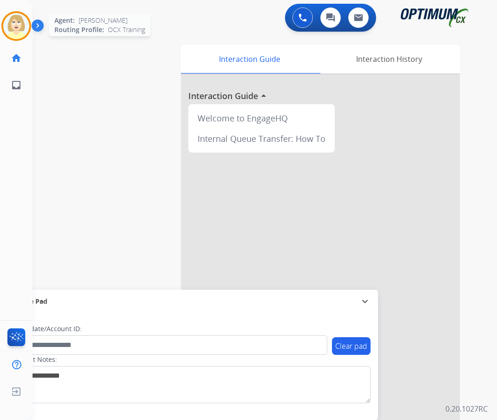
click at [15, 25] on img at bounding box center [16, 26] width 26 height 26
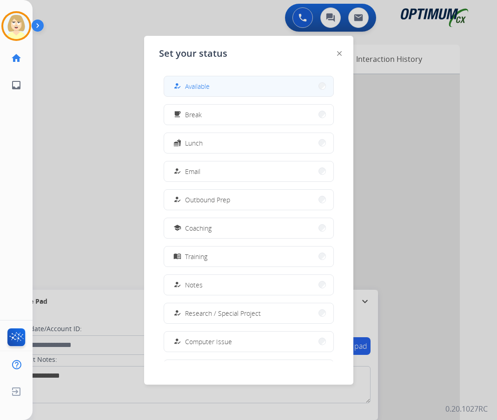
click at [190, 88] on span "Available" at bounding box center [197, 86] width 25 height 10
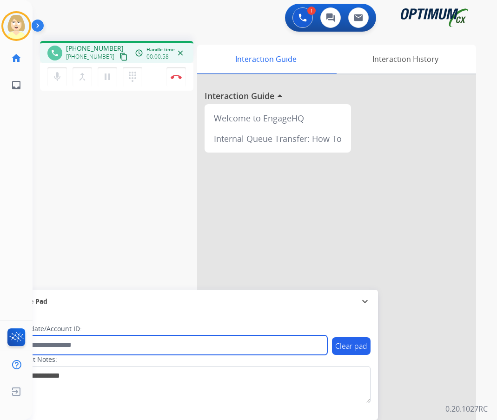
click at [48, 345] on input "text" at bounding box center [169, 345] width 315 height 20
paste input "*******"
type input "*******"
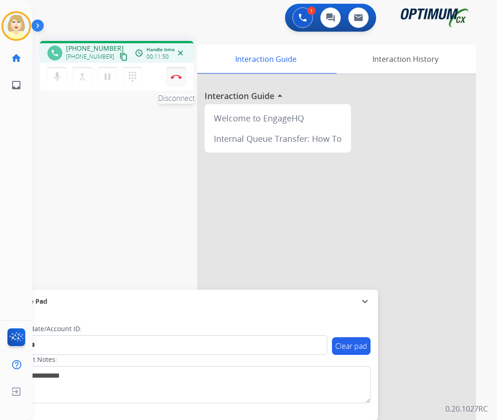
click at [176, 75] on img at bounding box center [176, 76] width 11 height 5
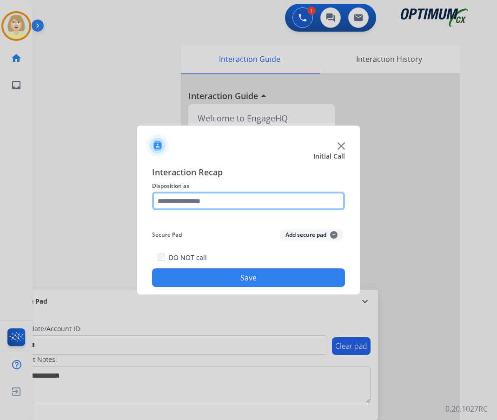
click at [189, 200] on input "text" at bounding box center [248, 201] width 193 height 19
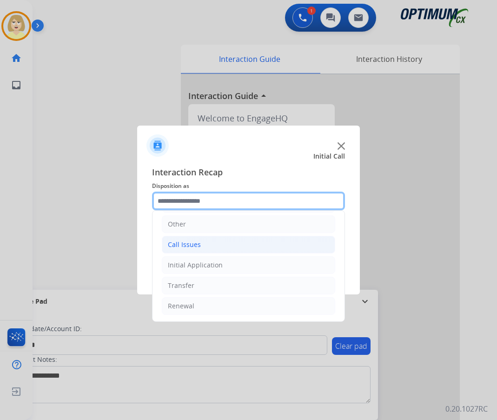
scroll to position [17, 0]
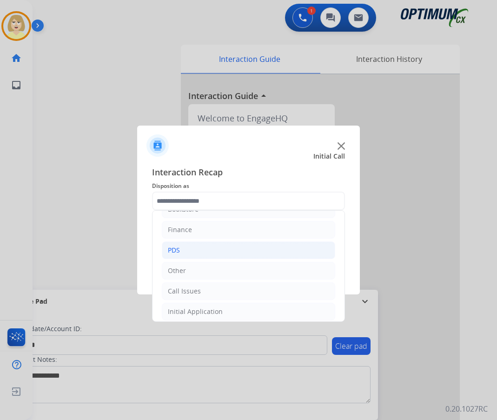
click at [174, 250] on div "PDS" at bounding box center [174, 250] width 12 height 9
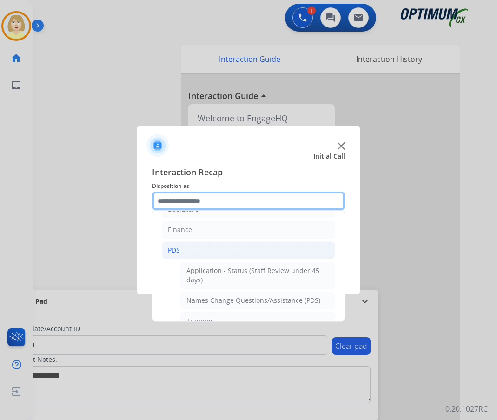
scroll to position [110, 0]
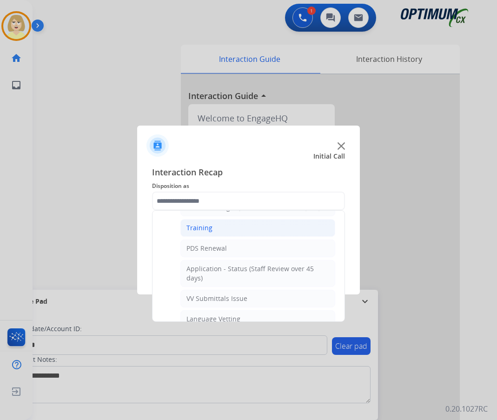
click at [200, 229] on div "Training" at bounding box center [200, 227] width 26 height 9
type input "********"
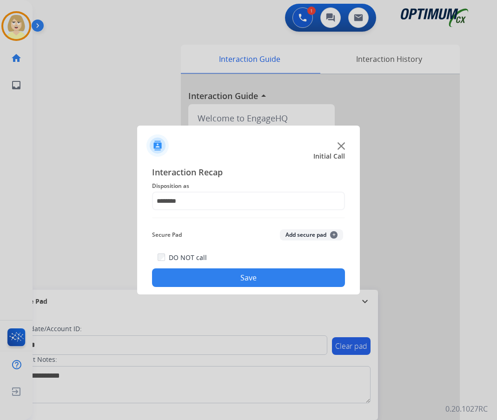
click at [300, 234] on button "Add secure pad +" at bounding box center [311, 234] width 63 height 11
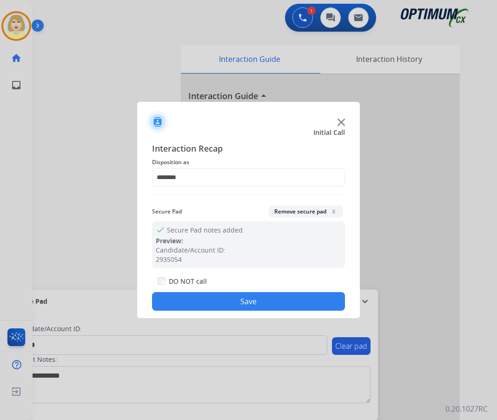
click at [236, 298] on button "Save" at bounding box center [248, 301] width 193 height 19
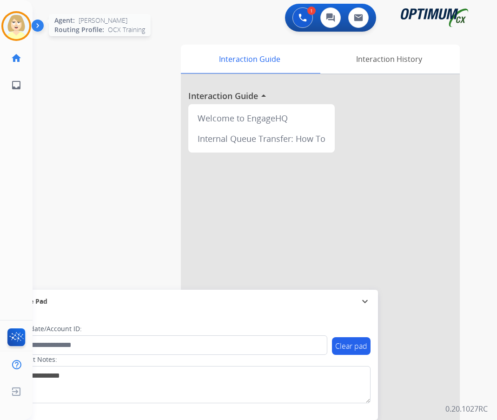
click at [9, 23] on img at bounding box center [16, 26] width 26 height 26
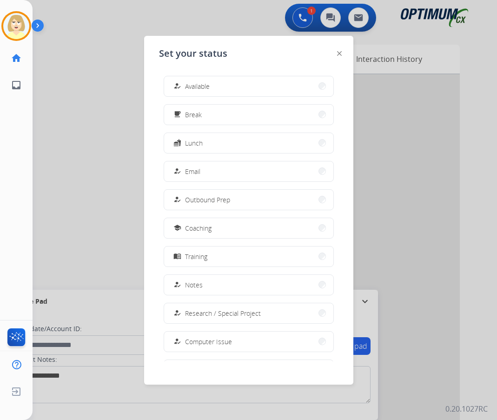
click at [202, 84] on span "Available" at bounding box center [197, 86] width 25 height 10
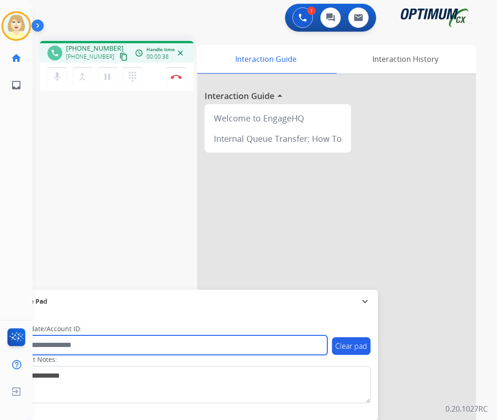
click at [58, 347] on input "text" at bounding box center [169, 345] width 315 height 20
paste input "*******"
type input "*******"
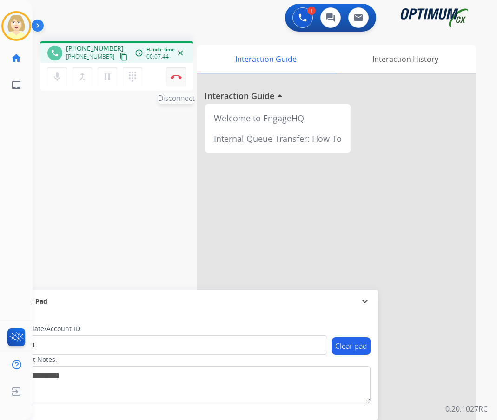
click at [174, 73] on button "Disconnect" at bounding box center [177, 77] width 20 height 20
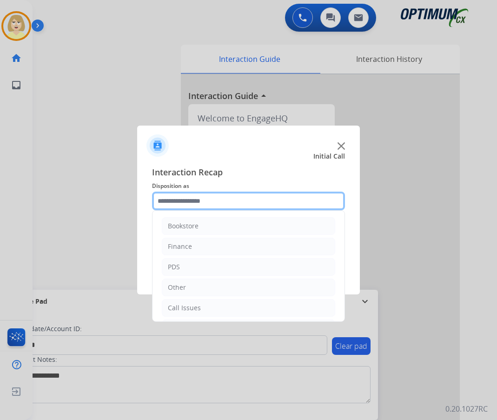
click at [173, 205] on input "text" at bounding box center [248, 201] width 193 height 19
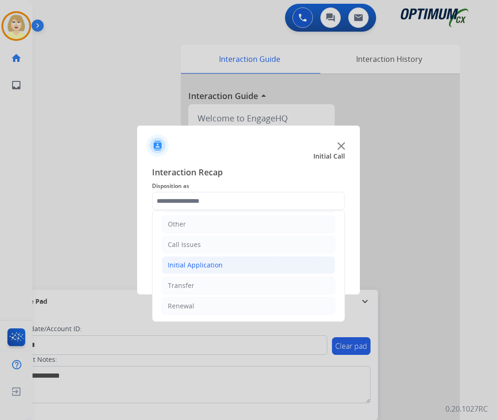
click at [190, 266] on div "Initial Application" at bounding box center [195, 264] width 55 height 9
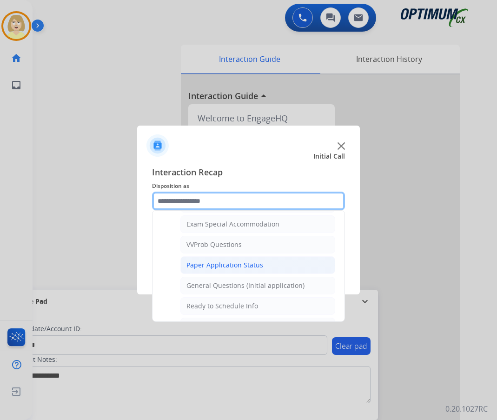
scroll to position [528, 0]
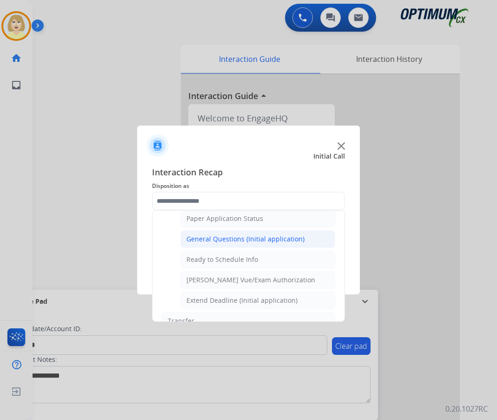
click at [215, 240] on div "General Questions (Initial application)" at bounding box center [246, 238] width 118 height 9
type input "**********"
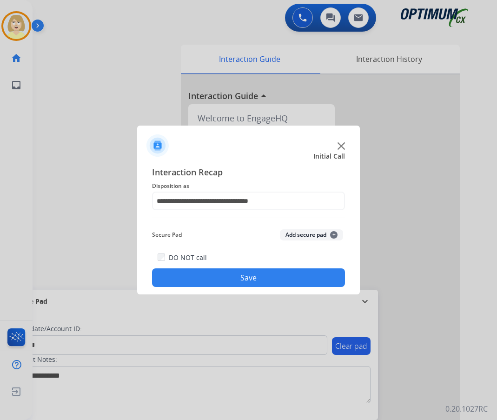
click at [289, 234] on button "Add secure pad +" at bounding box center [311, 234] width 63 height 11
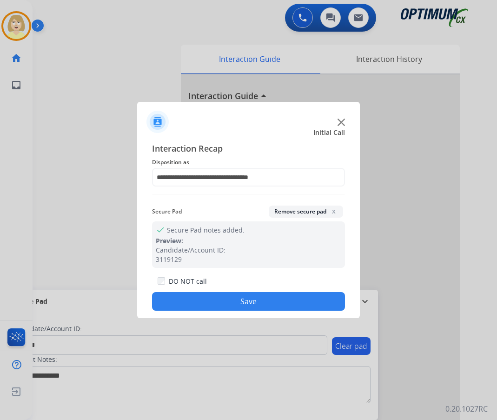
drag, startPoint x: 206, startPoint y: 301, endPoint x: 122, endPoint y: 153, distance: 170.0
click at [204, 296] on button "Save" at bounding box center [248, 301] width 193 height 19
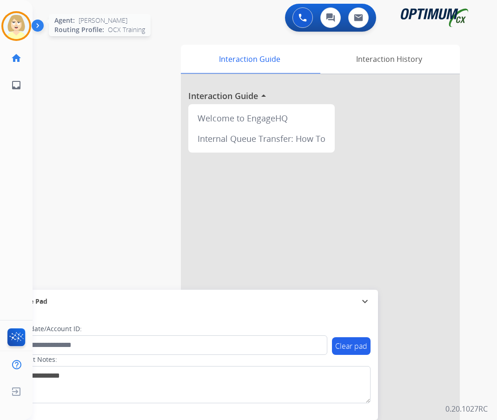
click at [13, 27] on img at bounding box center [16, 26] width 26 height 26
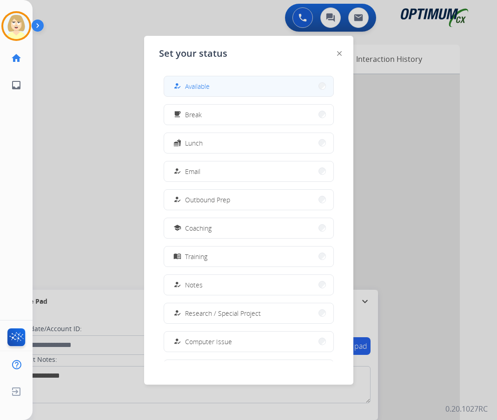
click at [211, 86] on button "how_to_reg Available" at bounding box center [248, 86] width 169 height 20
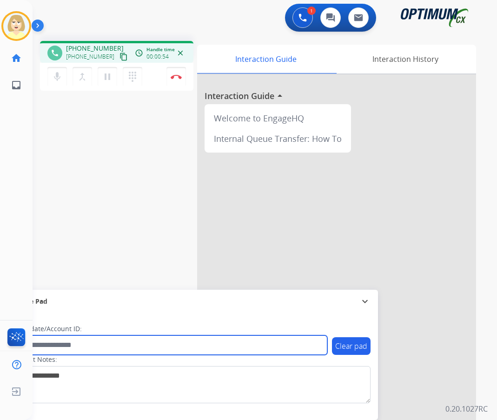
click at [88, 347] on input "text" at bounding box center [169, 345] width 315 height 20
paste input "*******"
type input "*******"
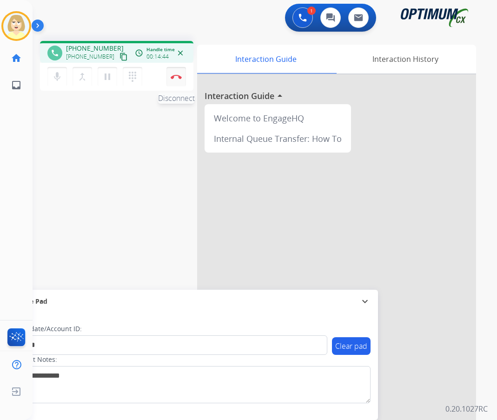
click at [172, 72] on button "Disconnect" at bounding box center [177, 77] width 20 height 20
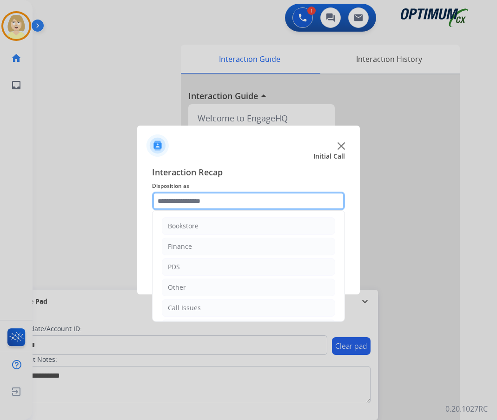
click at [184, 203] on input "text" at bounding box center [248, 201] width 193 height 19
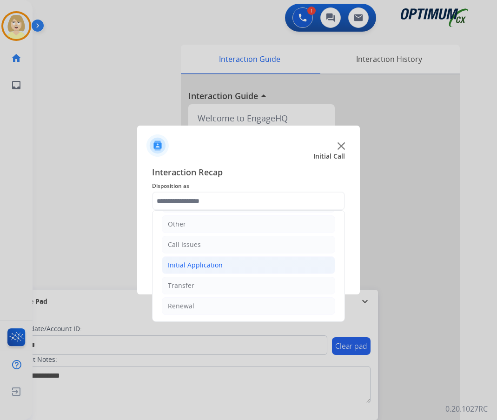
click at [202, 265] on div "Initial Application" at bounding box center [195, 264] width 55 height 9
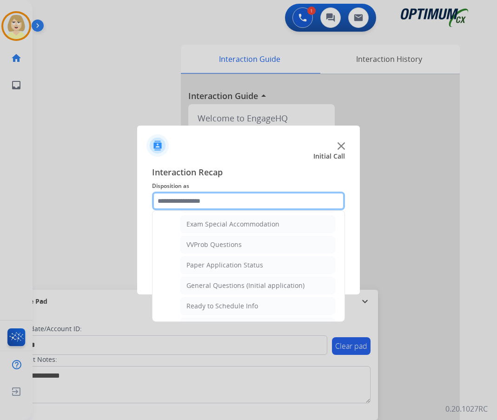
scroll to position [564, 0]
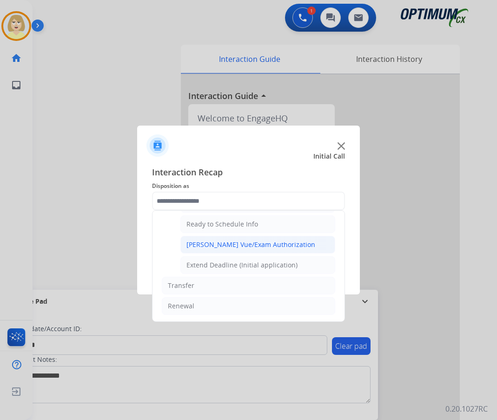
click at [235, 246] on div "[PERSON_NAME] Vue/Exam Authorization" at bounding box center [251, 244] width 129 height 9
type input "**********"
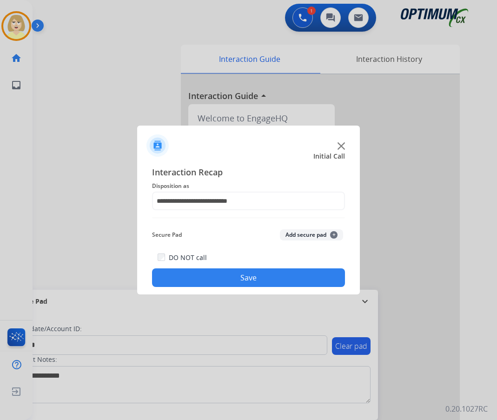
click at [299, 234] on button "Add secure pad +" at bounding box center [311, 234] width 63 height 11
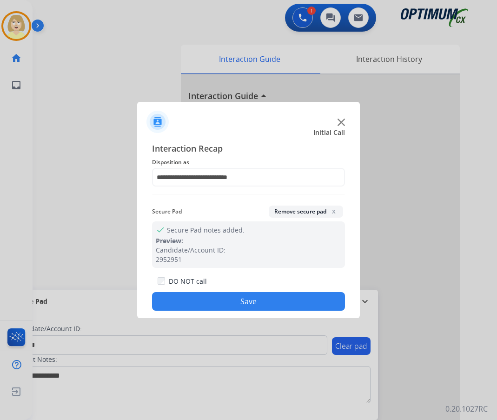
drag, startPoint x: 200, startPoint y: 303, endPoint x: 101, endPoint y: 187, distance: 151.8
click at [199, 302] on button "Save" at bounding box center [248, 301] width 193 height 19
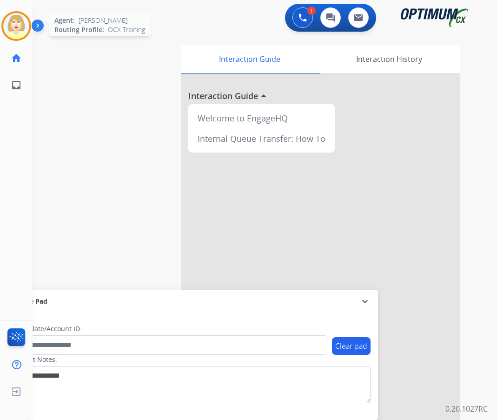
click at [14, 23] on img at bounding box center [16, 26] width 26 height 26
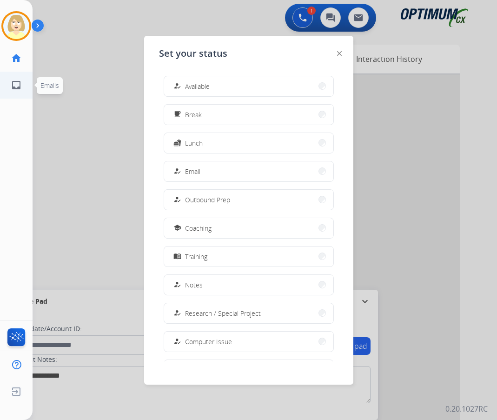
drag, startPoint x: 196, startPoint y: 87, endPoint x: 6, endPoint y: 82, distance: 189.8
click at [195, 87] on span "Available" at bounding box center [197, 86] width 25 height 10
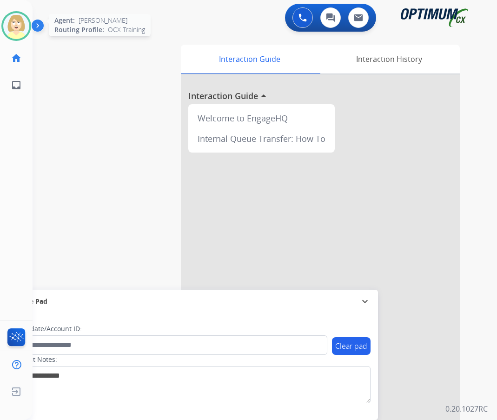
click at [12, 24] on img at bounding box center [16, 26] width 26 height 26
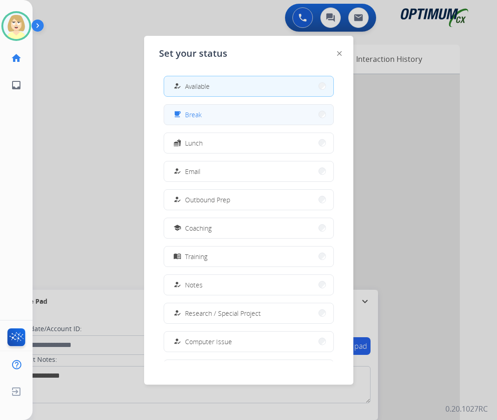
click at [201, 110] on span "Break" at bounding box center [193, 115] width 17 height 10
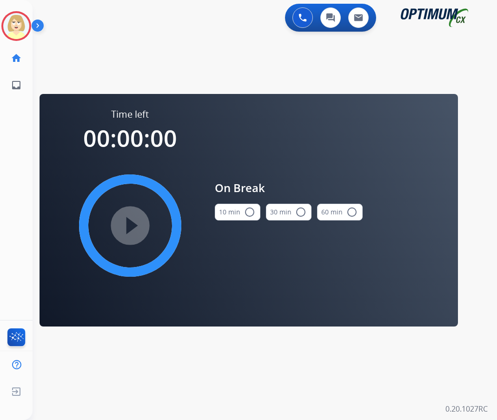
click at [245, 211] on mat-icon "radio_button_unchecked" at bounding box center [249, 212] width 11 height 11
click at [129, 231] on mat-icon "play_circle_filled" at bounding box center [130, 225] width 11 height 11
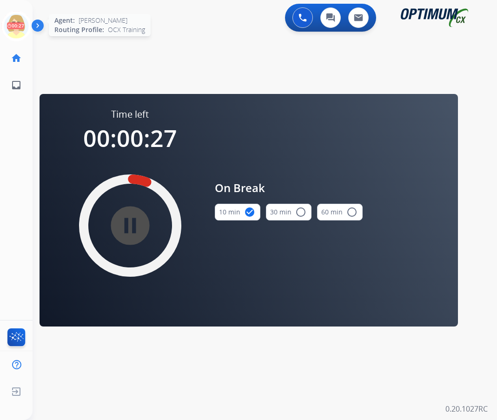
click at [13, 26] on icon at bounding box center [16, 26] width 30 height 30
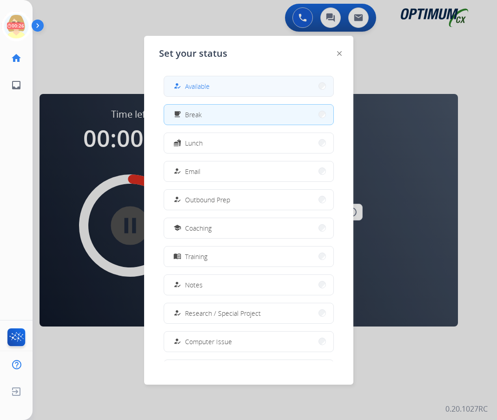
click at [199, 87] on span "Available" at bounding box center [197, 86] width 25 height 10
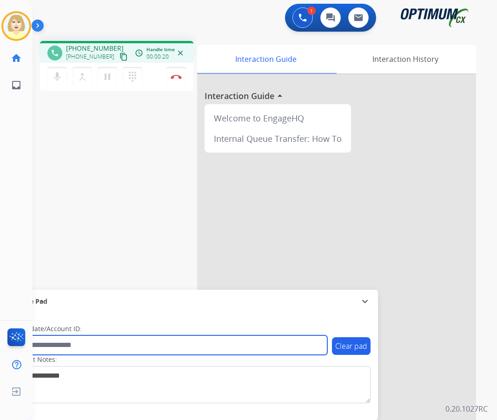
click at [58, 343] on input "text" at bounding box center [169, 345] width 315 height 20
paste input "*******"
type input "*******"
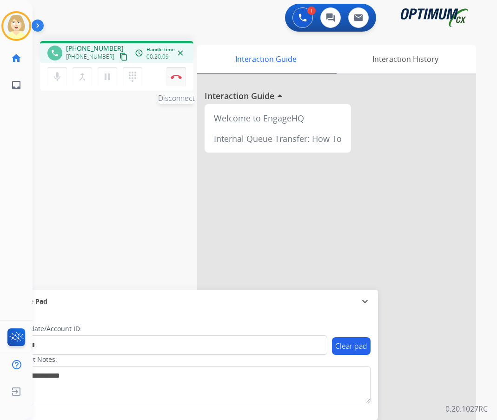
click at [176, 75] on img at bounding box center [176, 76] width 11 height 5
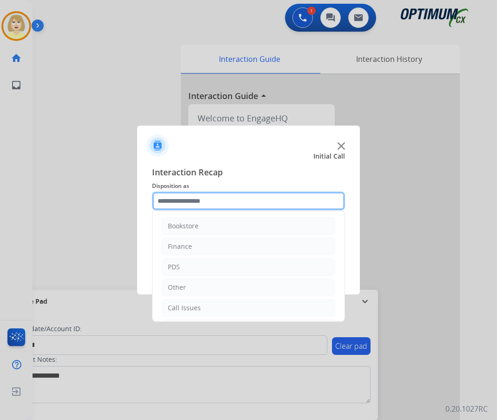
click at [191, 201] on input "text" at bounding box center [248, 201] width 193 height 19
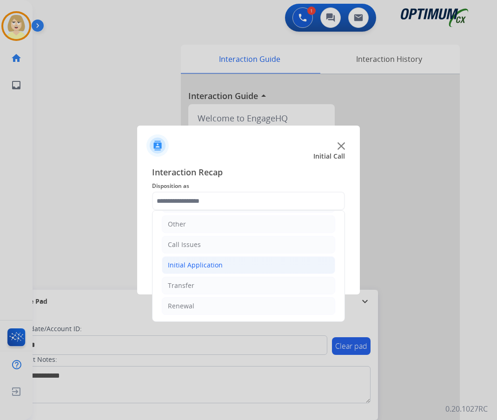
click at [193, 265] on div "Initial Application" at bounding box center [195, 264] width 55 height 9
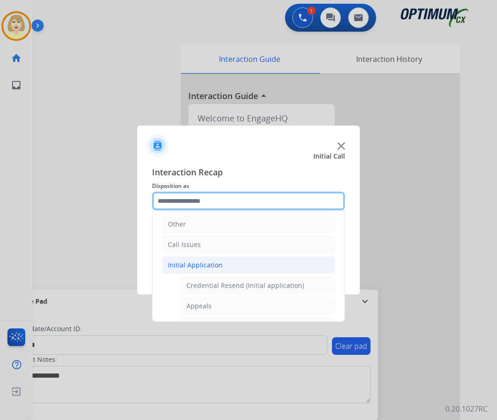
scroll to position [0, 0]
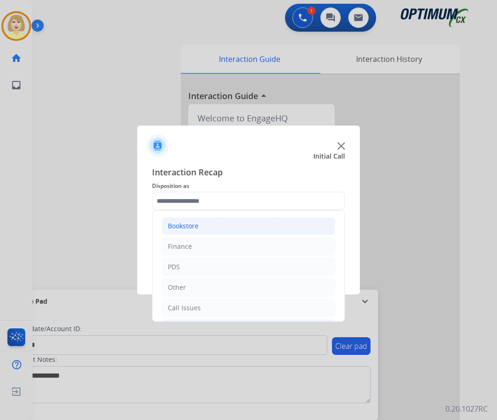
click at [180, 224] on div "Bookstore" at bounding box center [183, 225] width 31 height 9
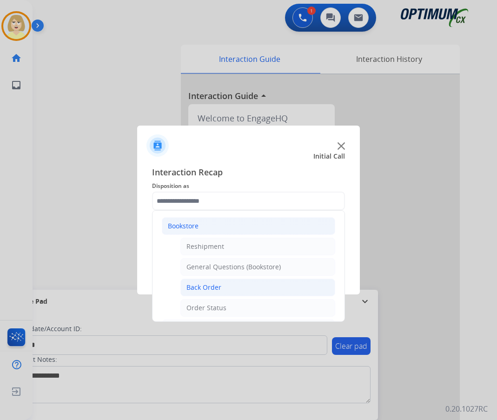
click at [211, 284] on div "Back Order" at bounding box center [204, 287] width 35 height 9
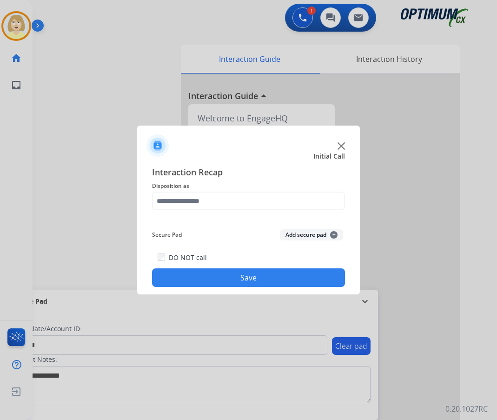
type input "**********"
click at [298, 237] on button "Add secure pad +" at bounding box center [311, 234] width 63 height 11
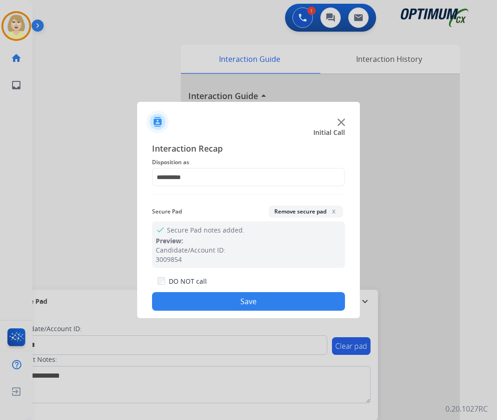
click at [226, 295] on button "Save" at bounding box center [248, 301] width 193 height 19
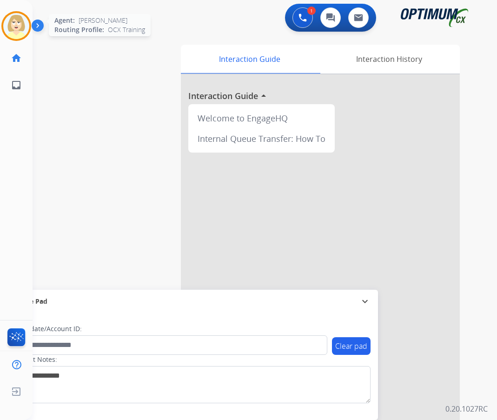
click at [17, 23] on img at bounding box center [16, 26] width 26 height 26
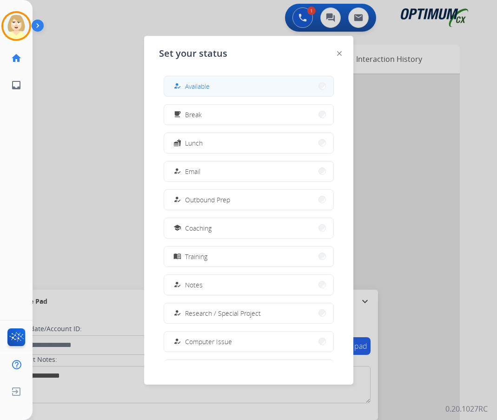
click at [191, 87] on span "Available" at bounding box center [197, 86] width 25 height 10
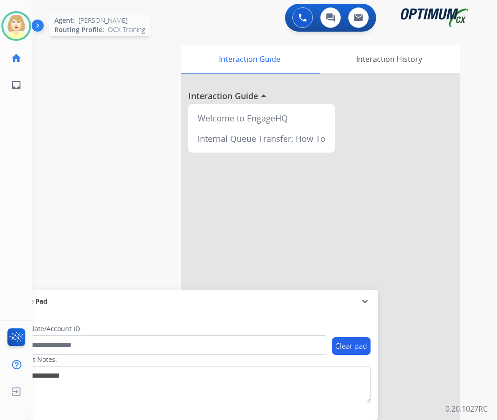
click at [18, 21] on img at bounding box center [16, 26] width 26 height 26
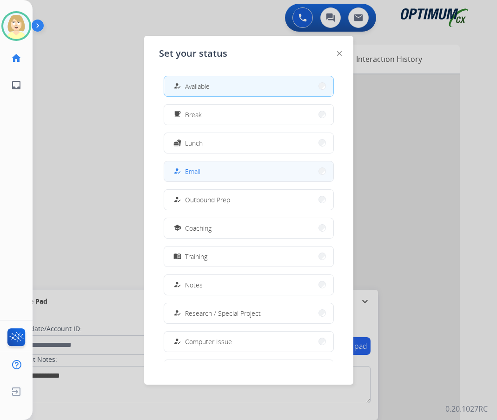
click at [200, 170] on span "Email" at bounding box center [192, 172] width 15 height 10
